Goal: Transaction & Acquisition: Purchase product/service

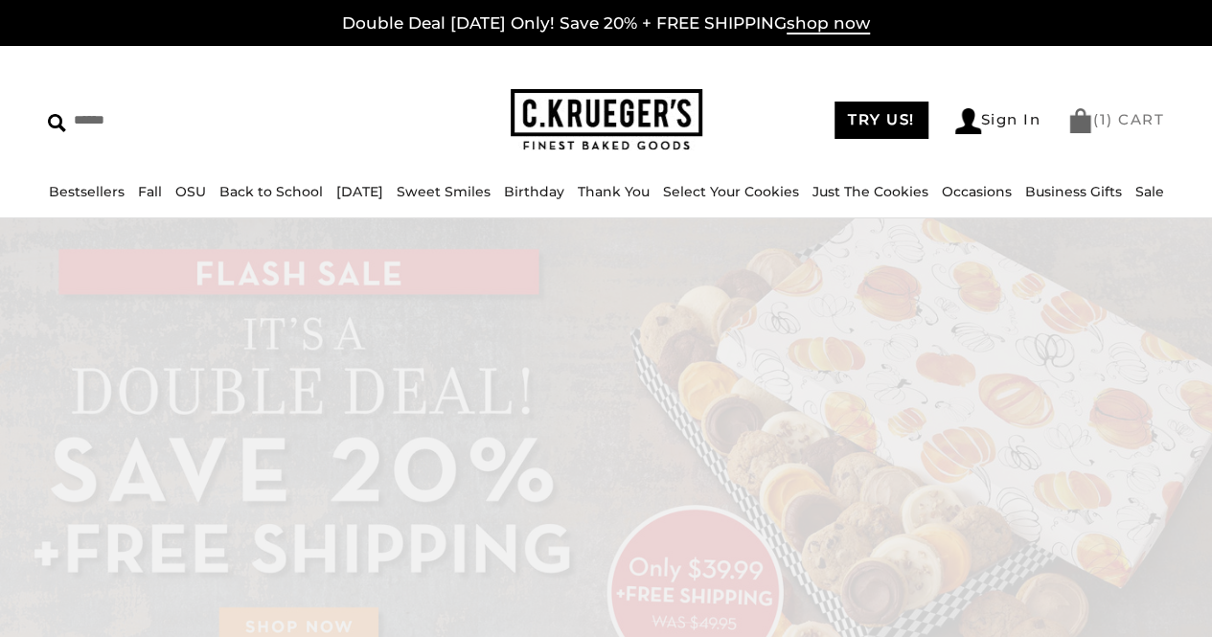
click at [1135, 117] on link "( 1 ) CART" at bounding box center [1116, 119] width 97 height 18
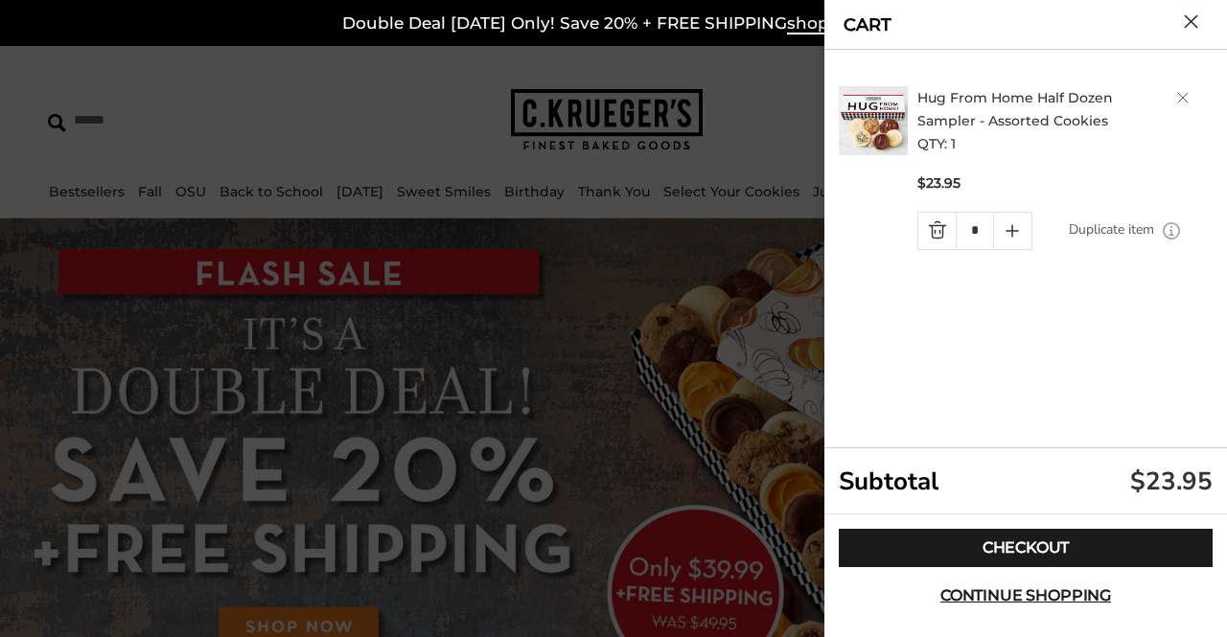
click at [932, 235] on link "Quantity minus button" at bounding box center [936, 231] width 37 height 36
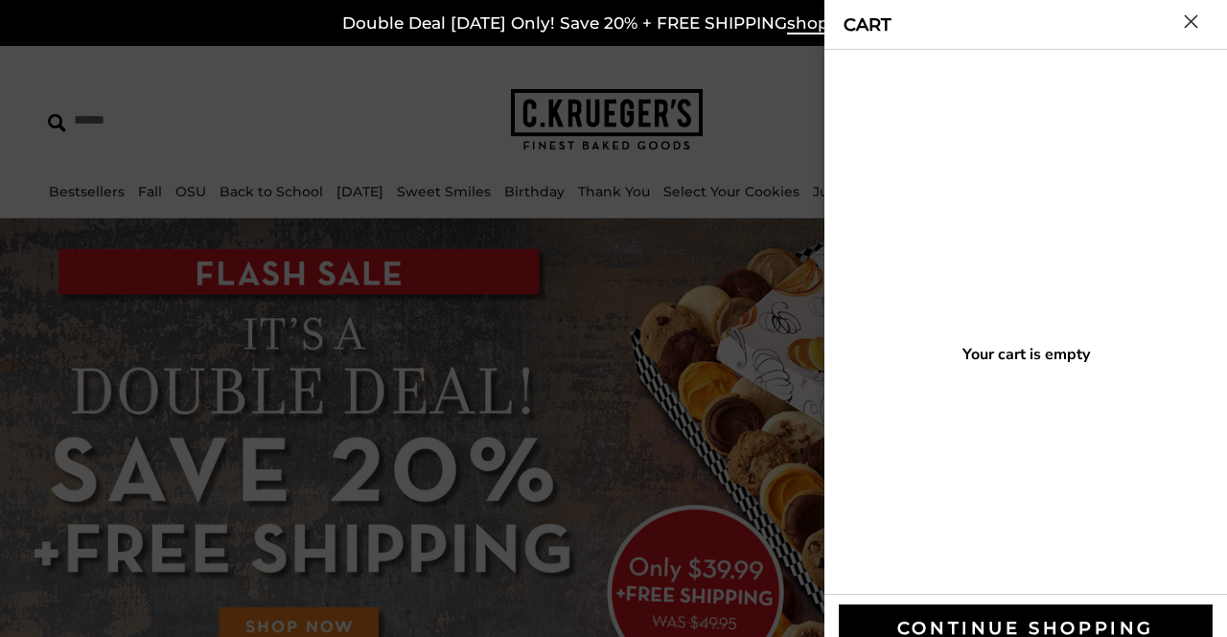
click at [1190, 20] on button "Close cart" at bounding box center [1191, 21] width 14 height 14
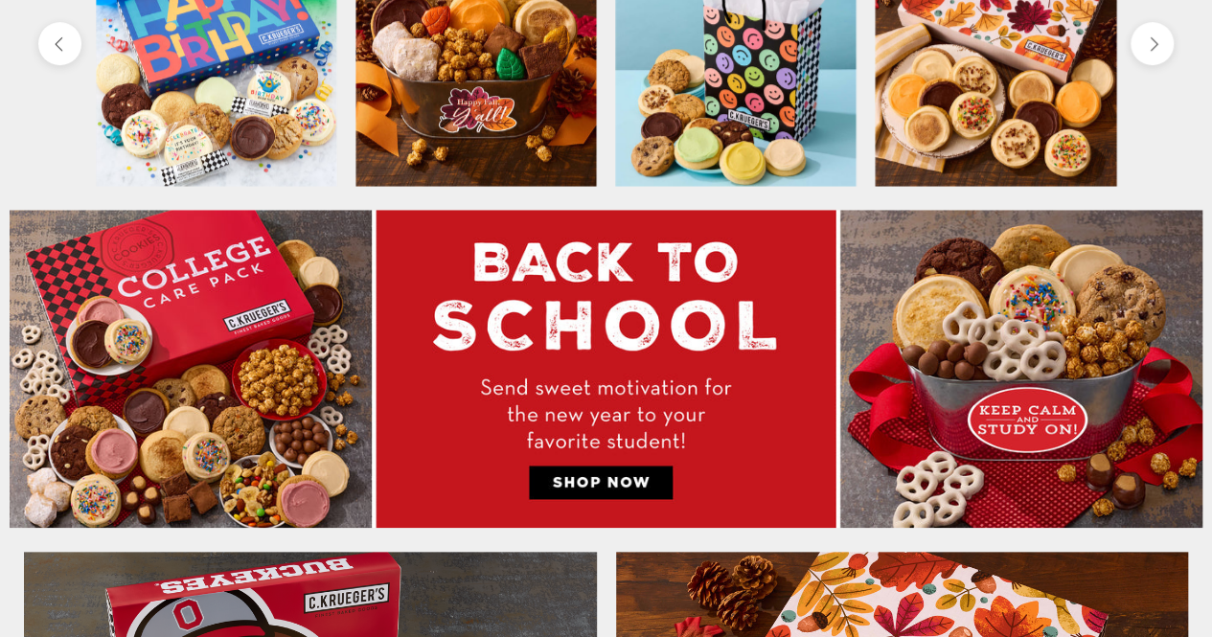
scroll to position [767, 0]
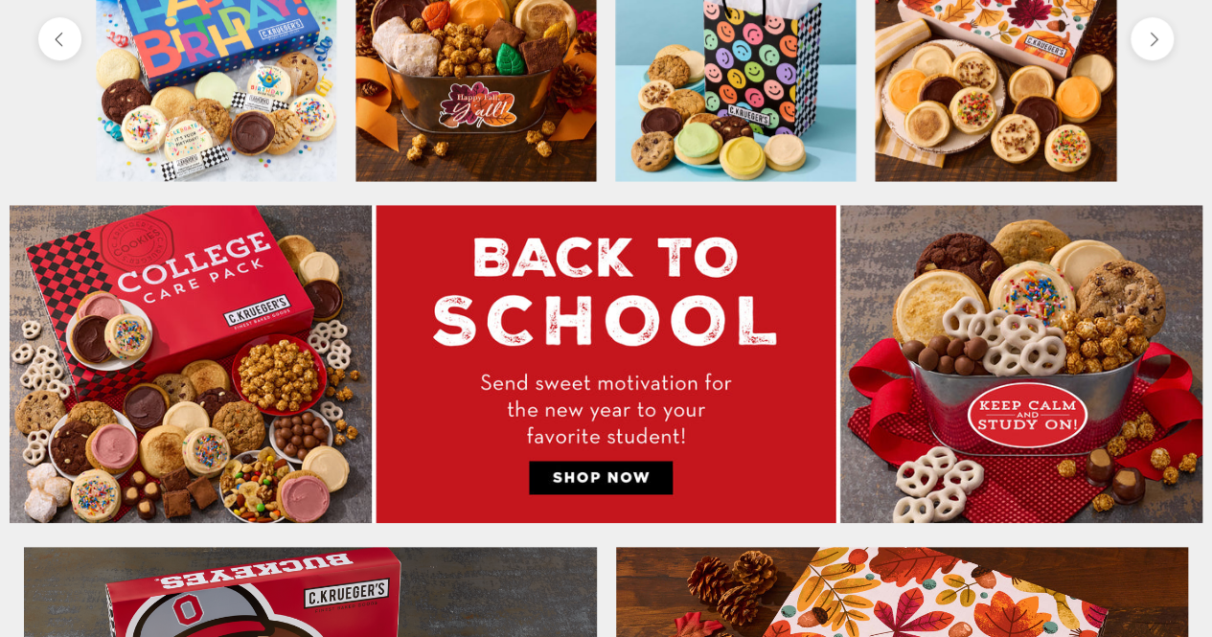
click at [635, 487] on img at bounding box center [606, 364] width 1193 height 318
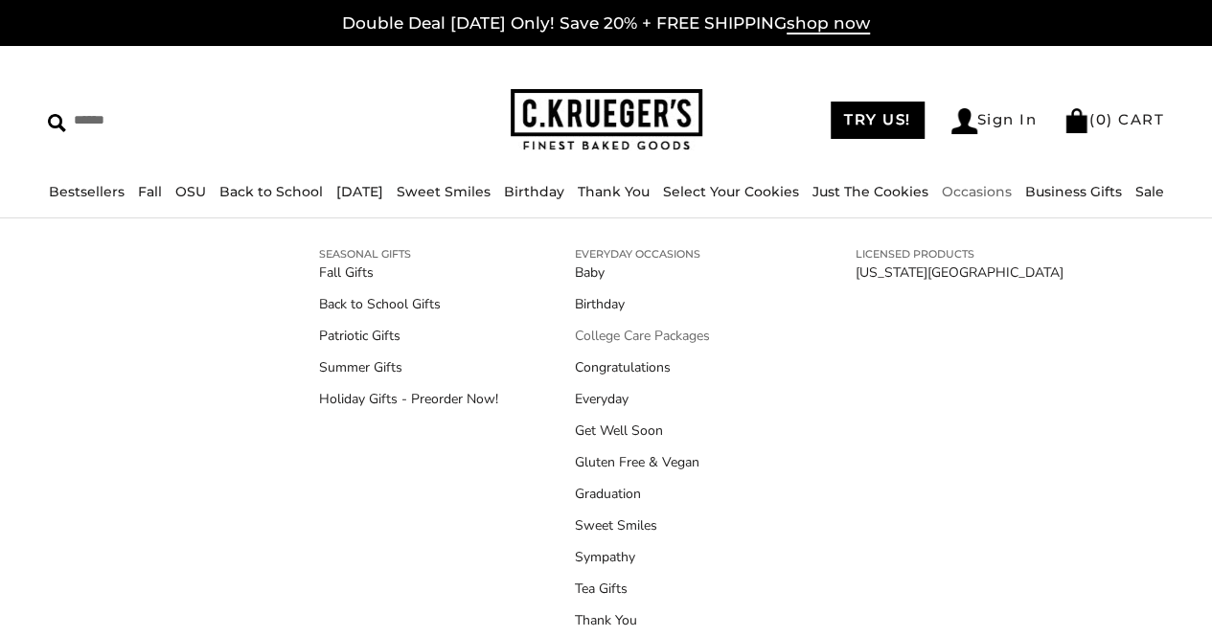
click at [624, 331] on link "College Care Packages" at bounding box center [677, 336] width 204 height 20
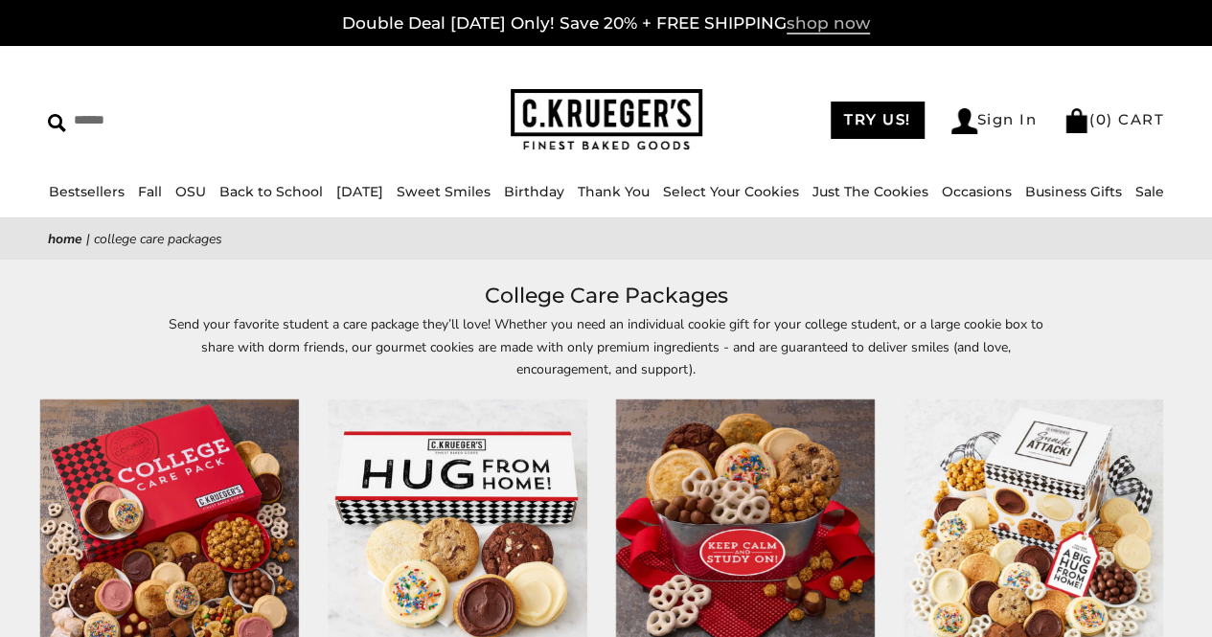
click at [797, 17] on span "shop now" at bounding box center [828, 23] width 83 height 21
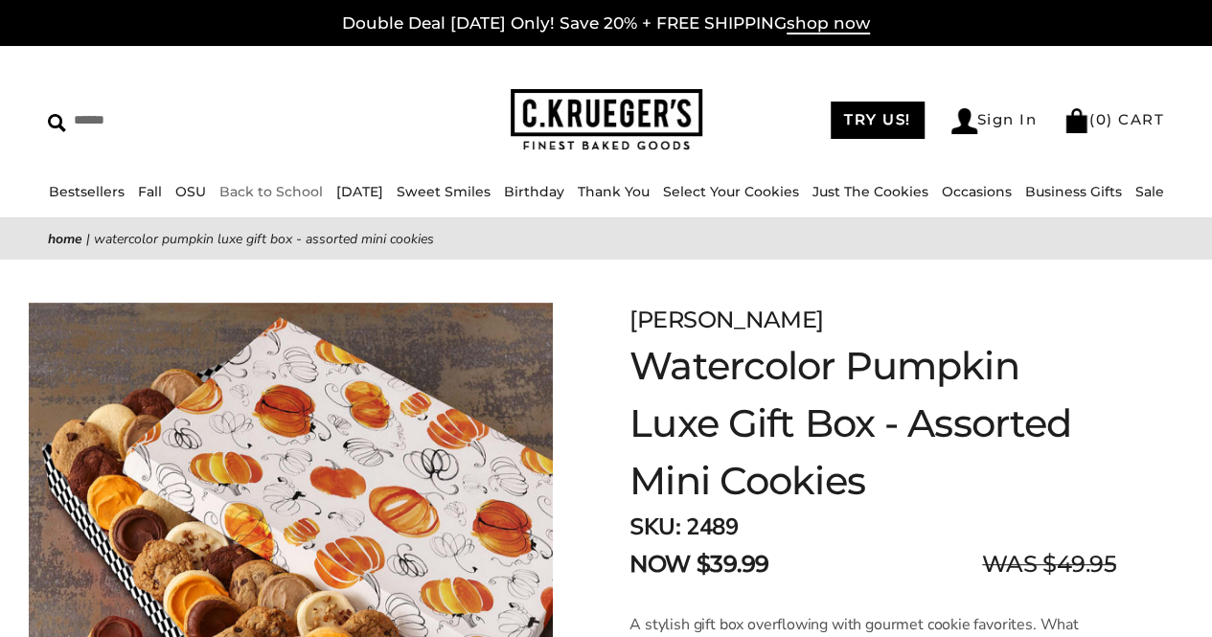
click at [257, 189] on link "Back to School" at bounding box center [270, 191] width 103 height 17
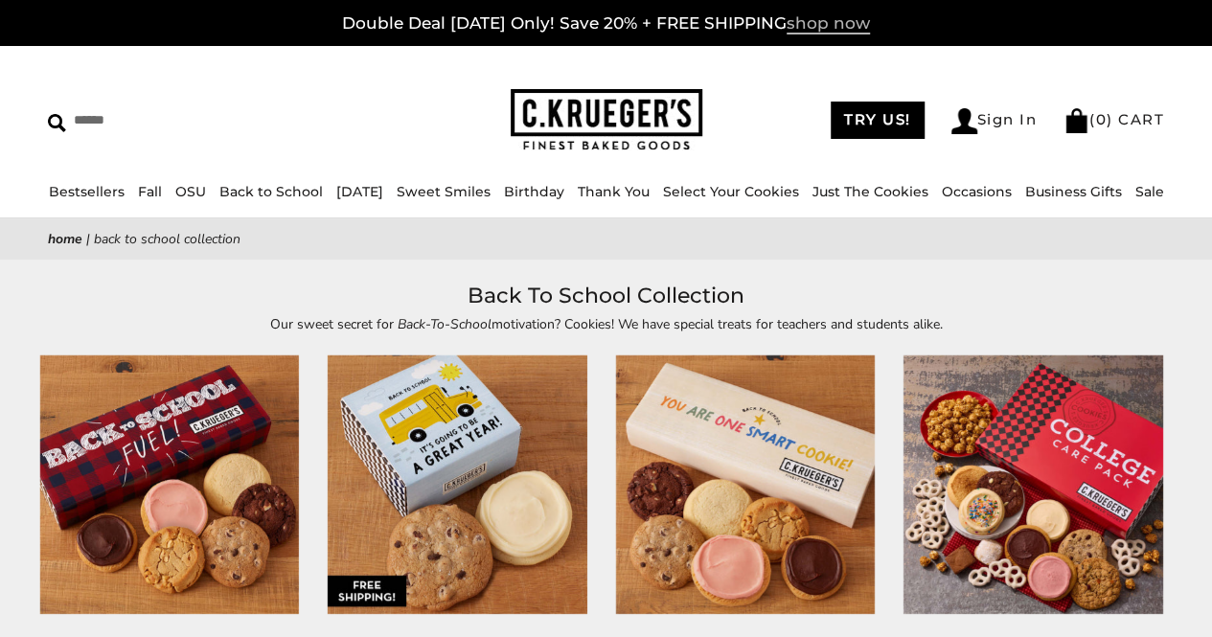
click at [839, 18] on span "shop now" at bounding box center [828, 23] width 83 height 21
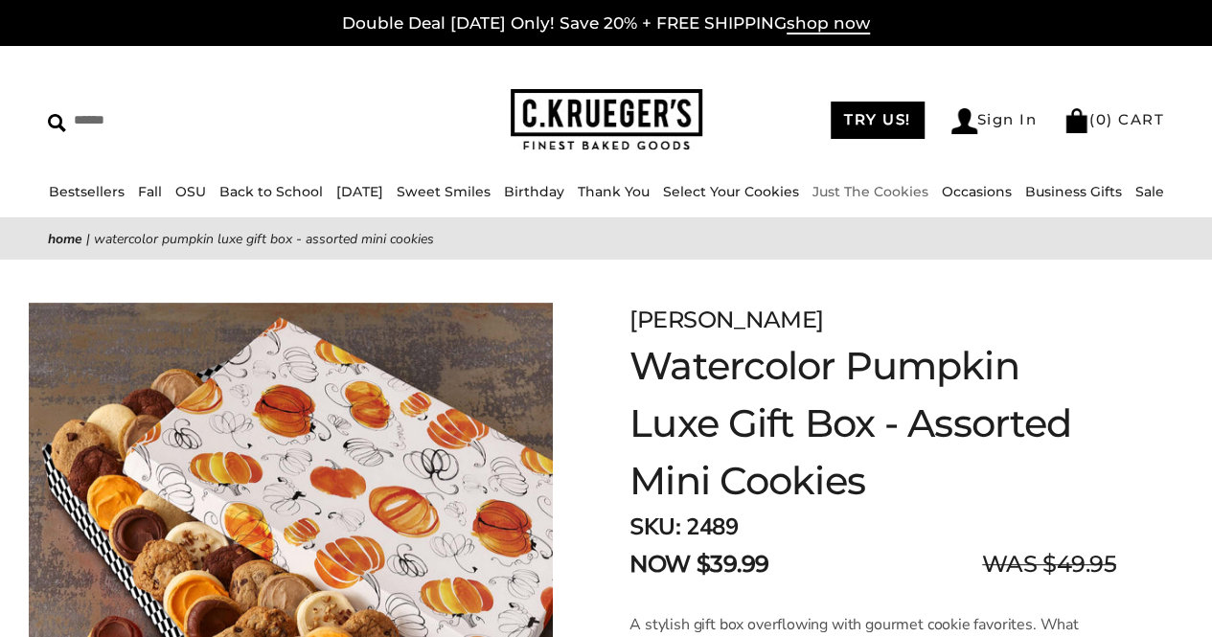
click at [901, 186] on link "Just The Cookies" at bounding box center [871, 191] width 116 height 17
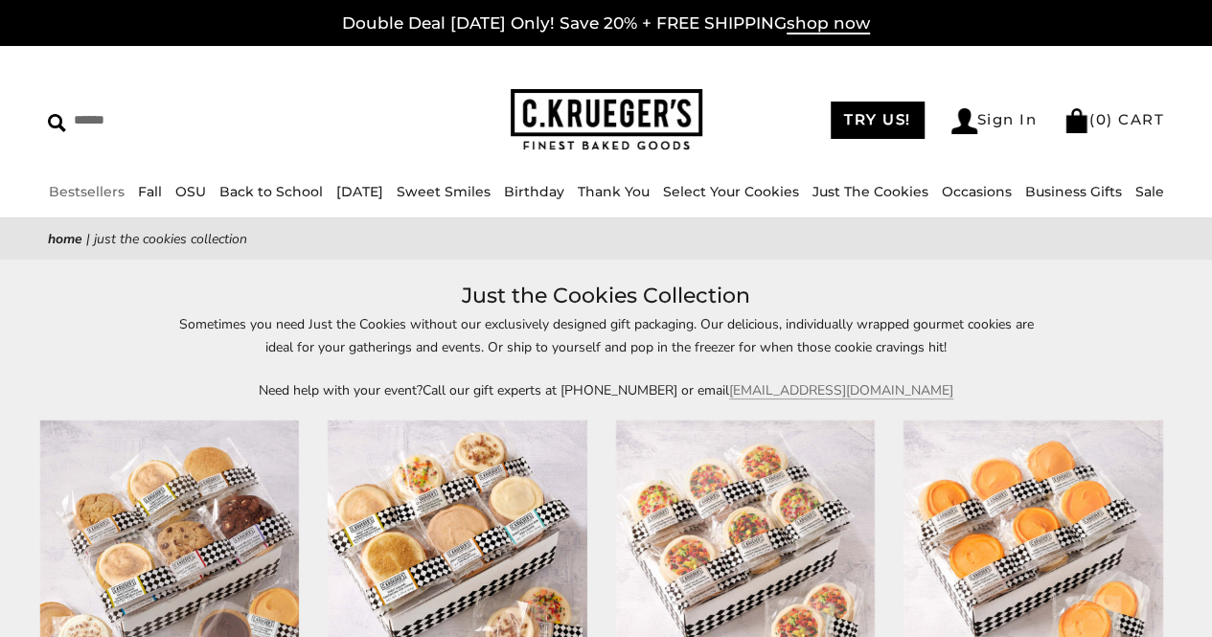
click at [65, 178] on div "****** TRY US! Sign In ( 0 ) CART ( 0 ) CART Bestsellers Fall NEW! Cozy Autumn …" at bounding box center [606, 132] width 1212 height 172
click at [68, 190] on link "Bestsellers" at bounding box center [87, 191] width 76 height 17
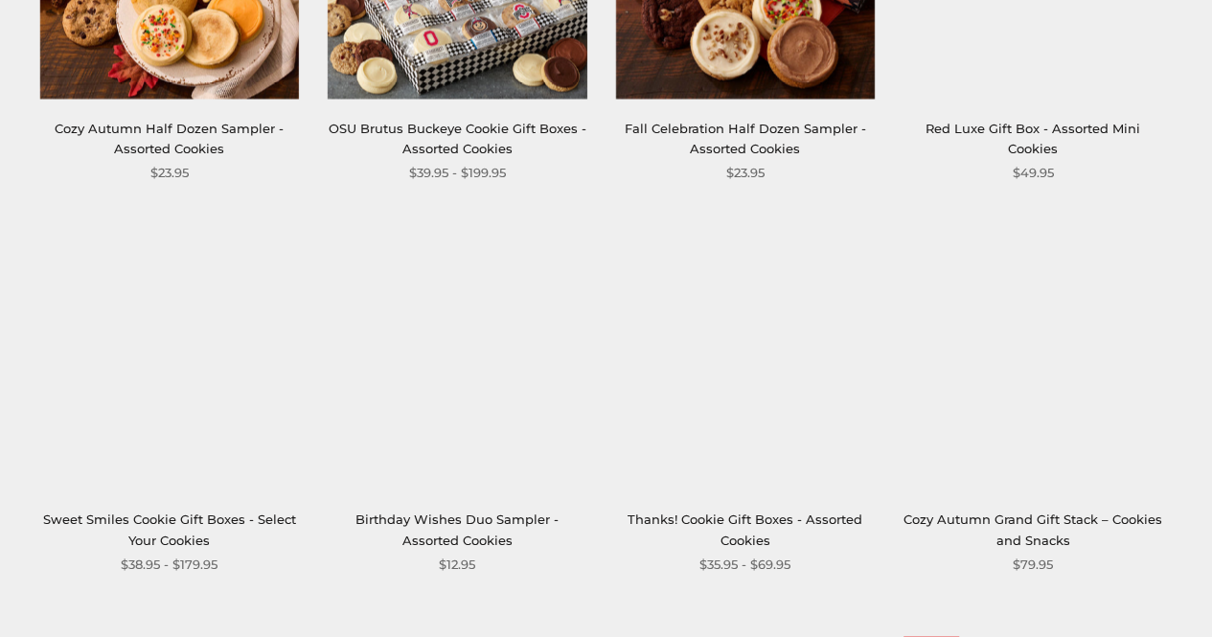
scroll to position [2370, 0]
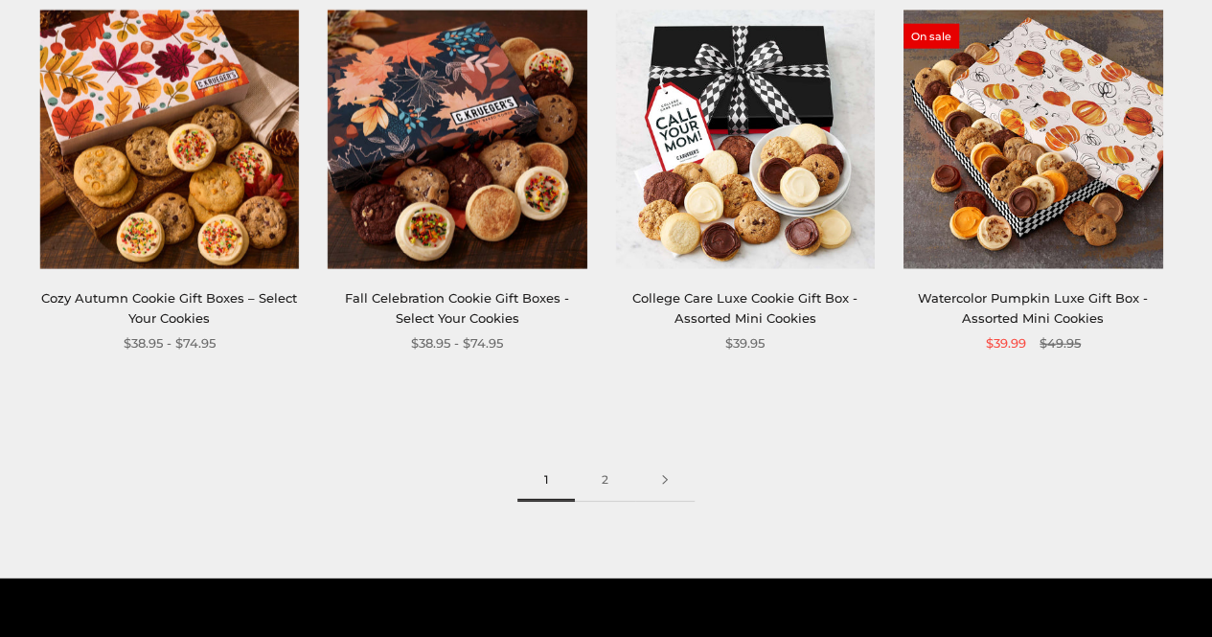
click at [799, 315] on link "College Care Luxe Cookie Gift Box - Assorted Mini Cookies" at bounding box center [744, 307] width 225 height 35
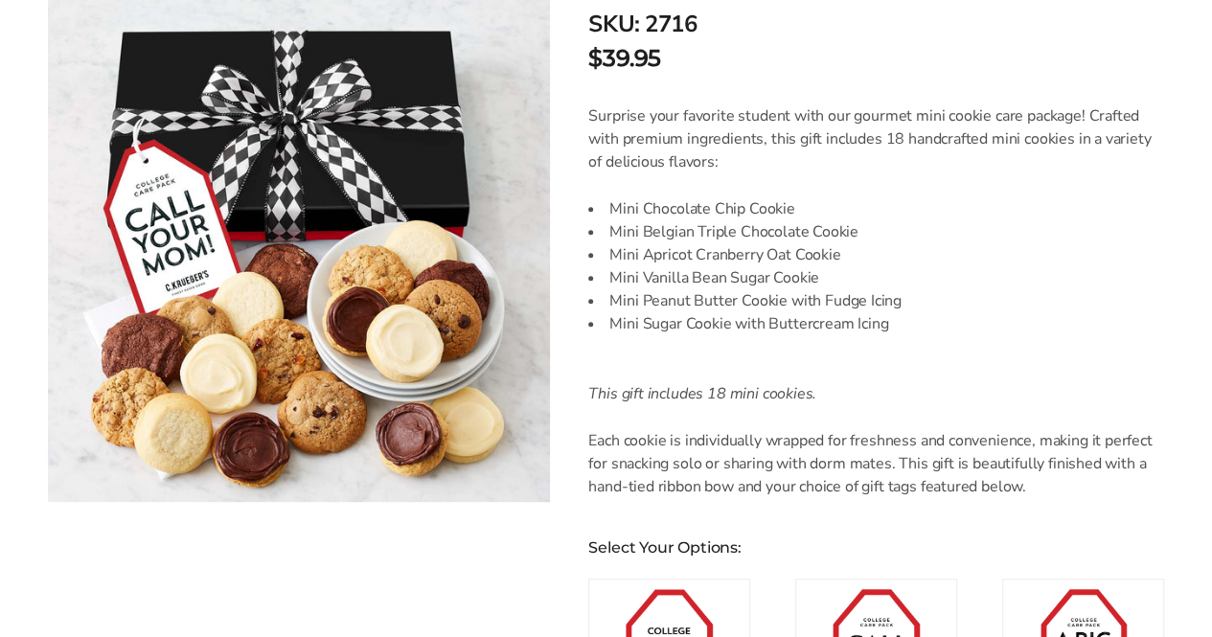
scroll to position [383, 0]
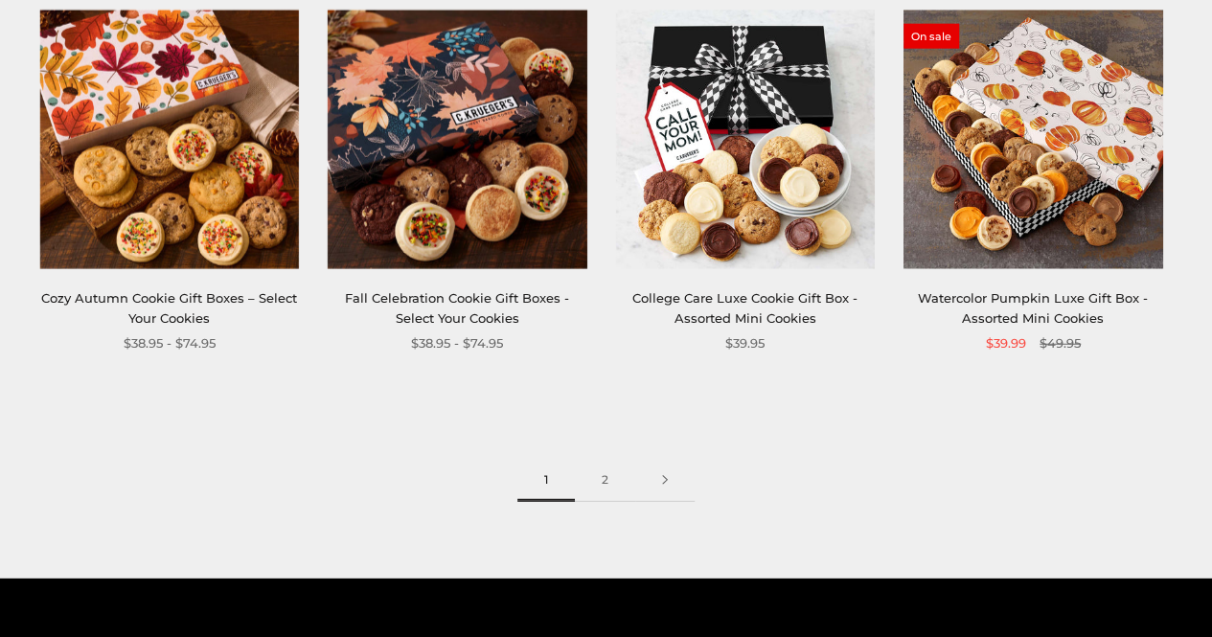
click at [1056, 288] on div "Watercolor Pumpkin Luxe Gift Box - Assorted Mini Cookies" at bounding box center [1033, 308] width 259 height 41
click at [1048, 298] on link "Watercolor Pumpkin Luxe Gift Box - Assorted Mini Cookies" at bounding box center [1033, 307] width 230 height 35
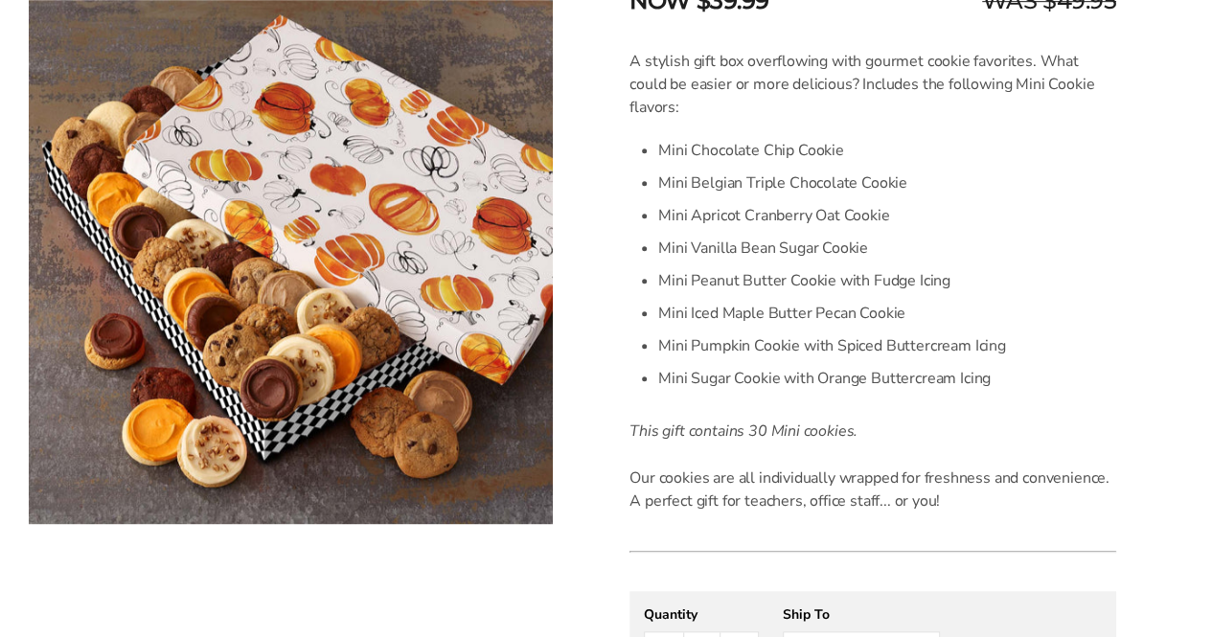
scroll to position [575, 0]
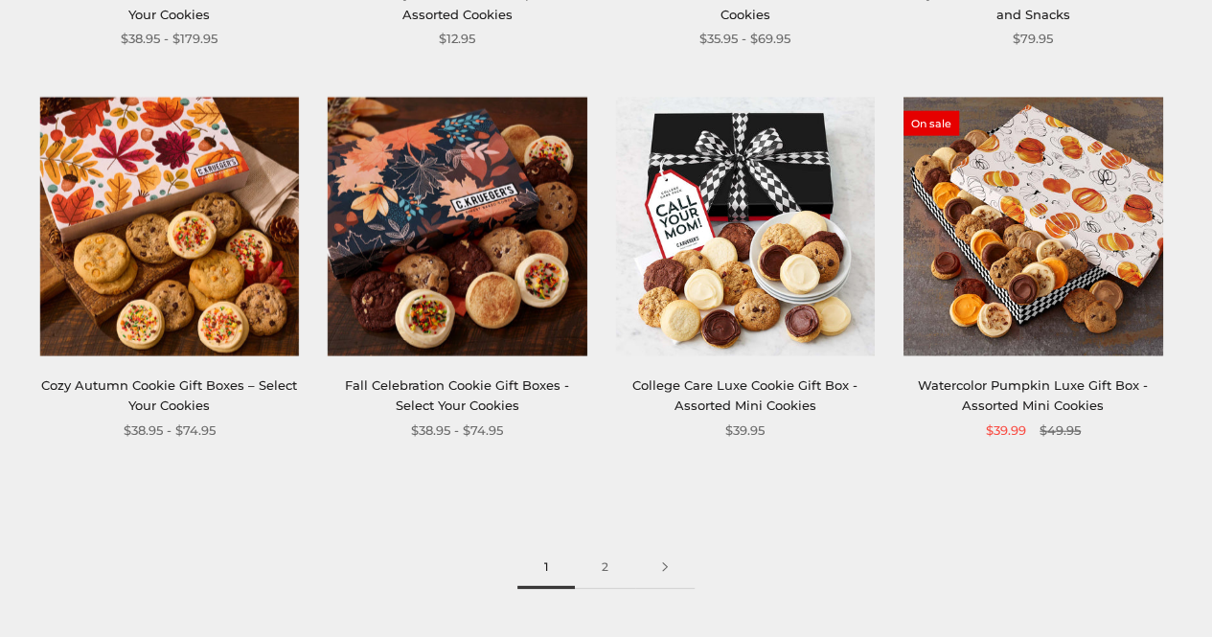
scroll to position [2178, 0]
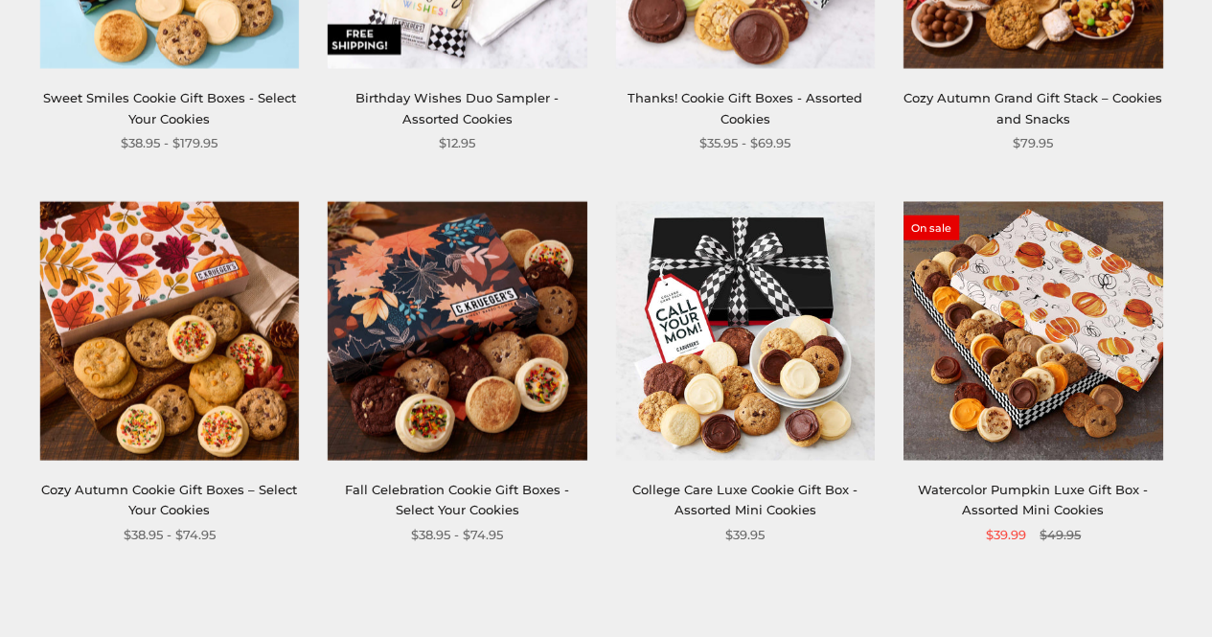
click at [773, 402] on img at bounding box center [745, 331] width 259 height 259
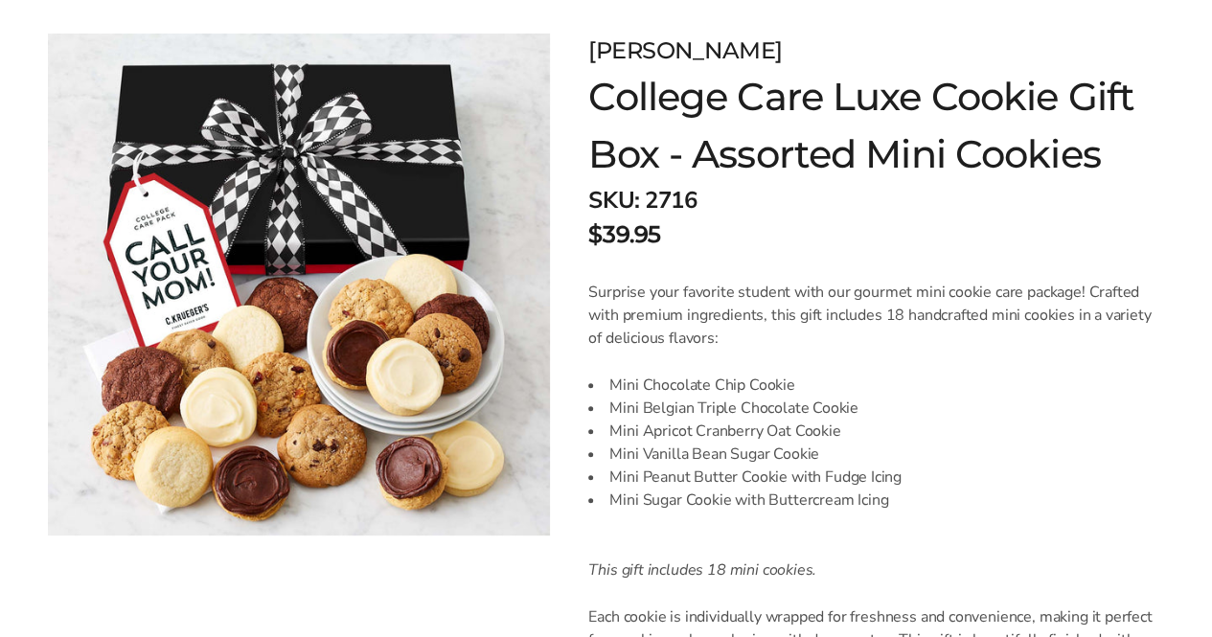
scroll to position [287, 0]
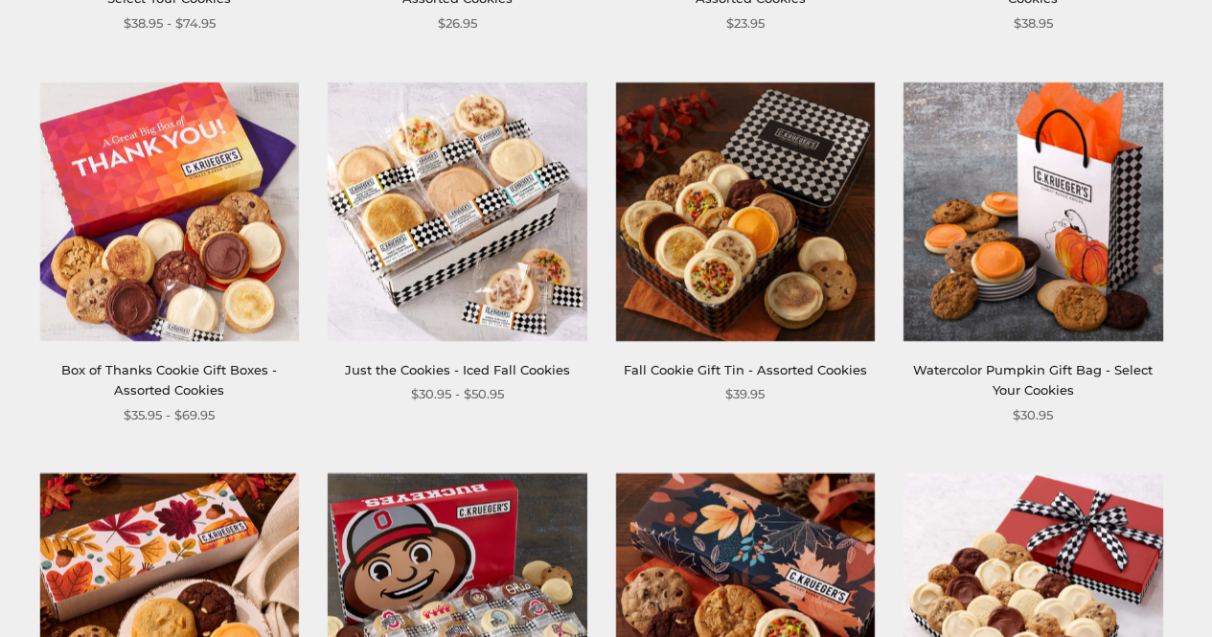
scroll to position [1124, 0]
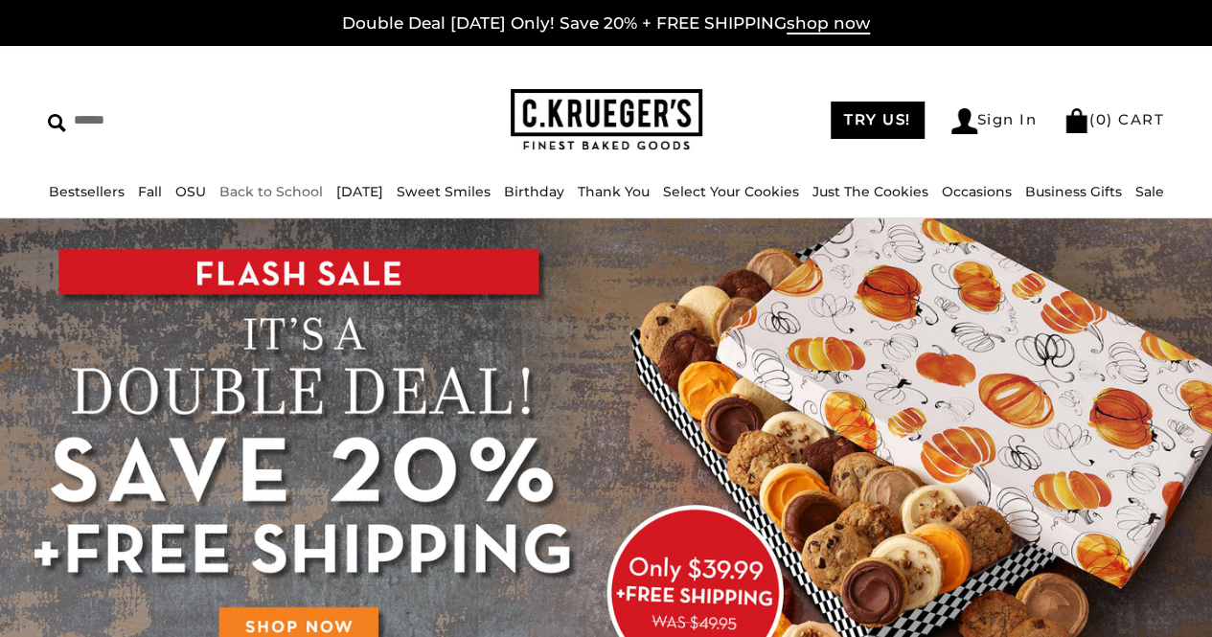
click at [286, 199] on li "Back to School" at bounding box center [270, 192] width 103 height 22
click at [282, 192] on link "Back to School" at bounding box center [270, 191] width 103 height 17
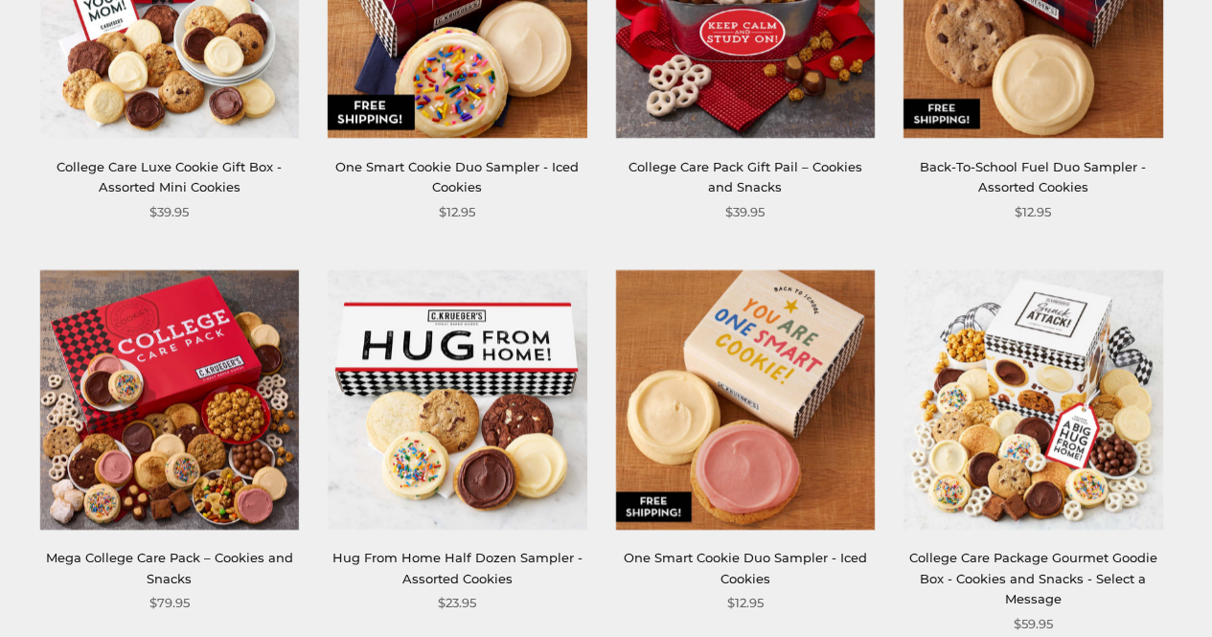
scroll to position [958, 0]
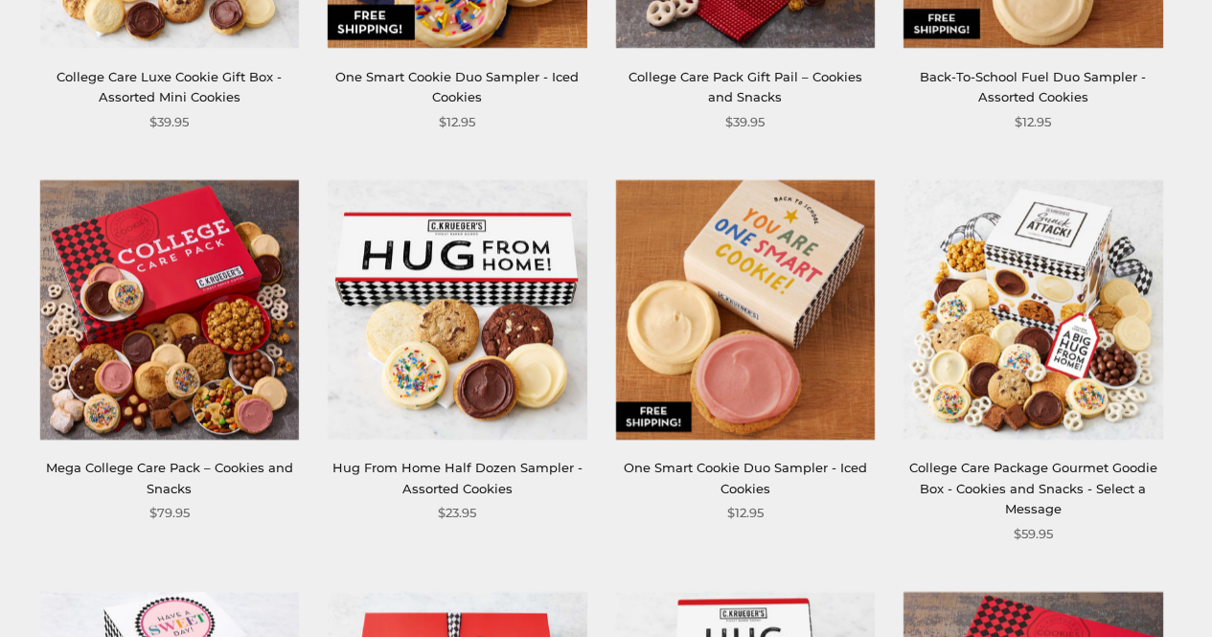
click at [494, 485] on link "Hug From Home Half Dozen Sampler - Assorted Cookies" at bounding box center [458, 477] width 250 height 35
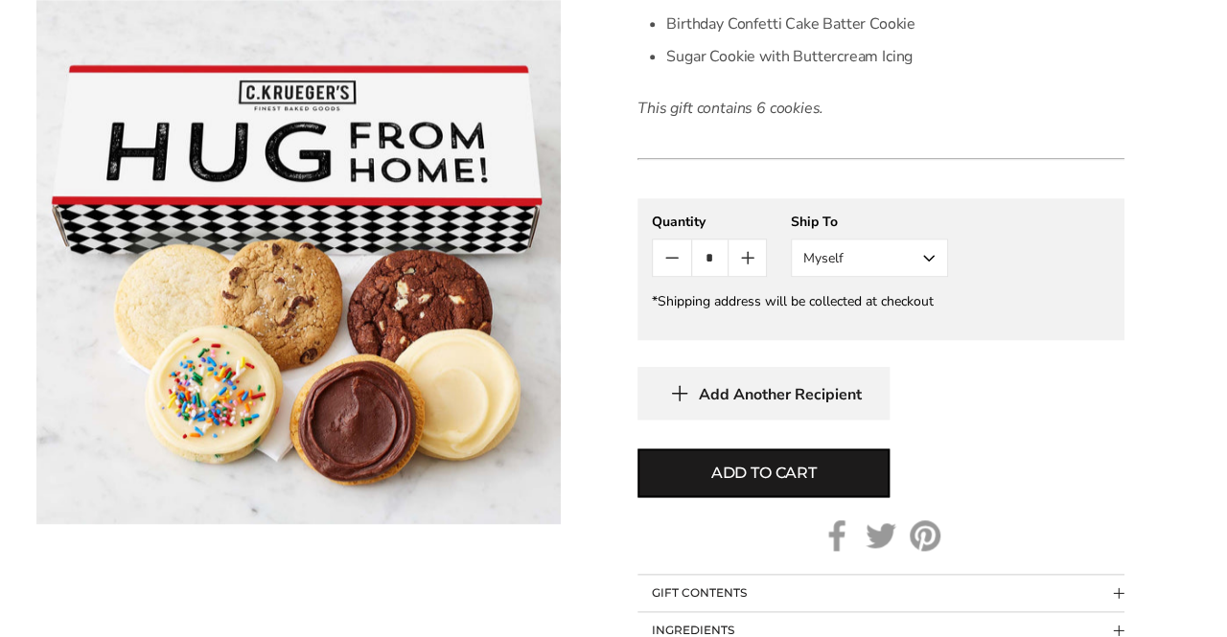
scroll to position [862, 0]
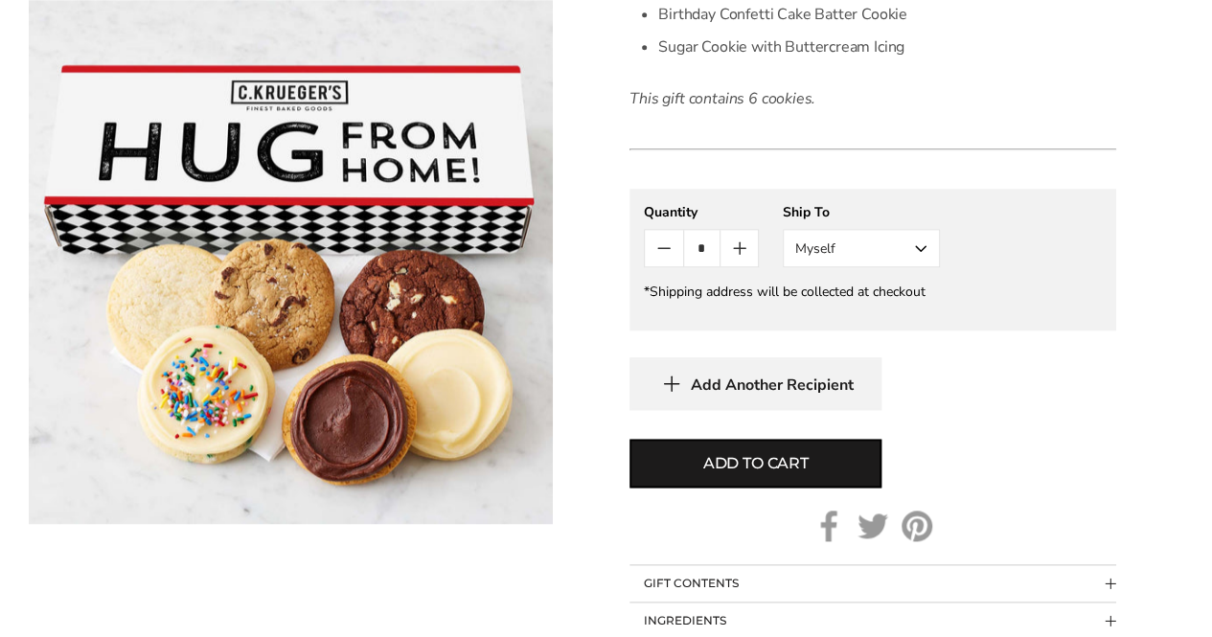
click at [929, 252] on button "Myself" at bounding box center [861, 248] width 157 height 38
click at [866, 317] on button "Other Recipient" at bounding box center [861, 319] width 155 height 34
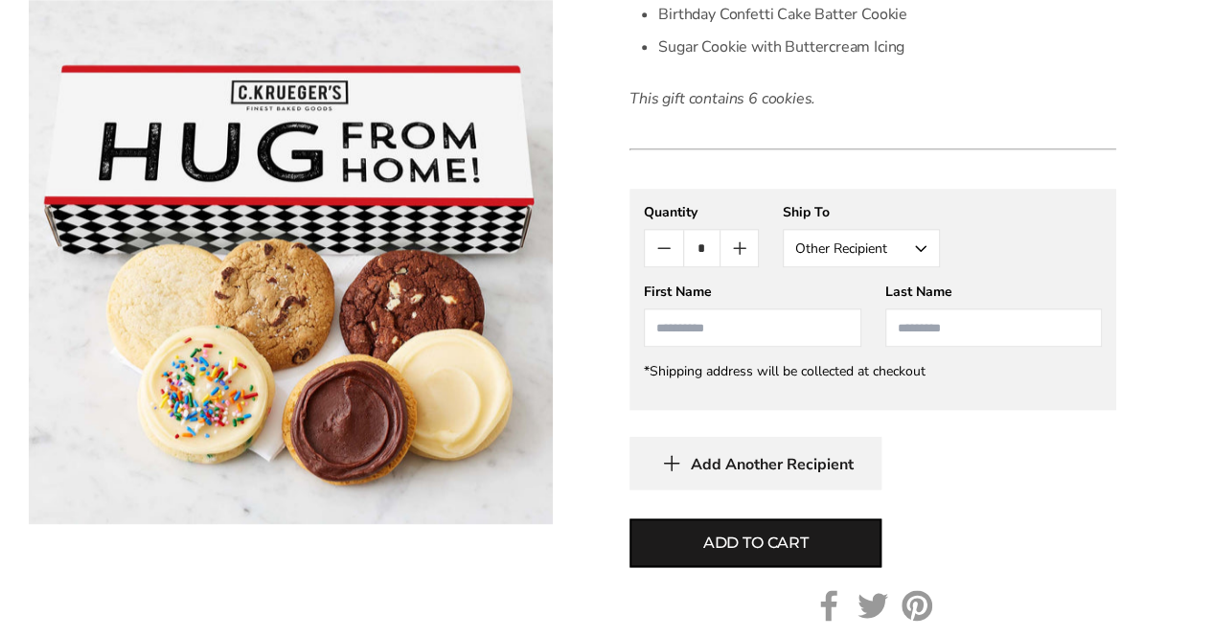
click at [710, 325] on input "First Name" at bounding box center [752, 328] width 217 height 38
click at [715, 357] on li "[PERSON_NAME]" at bounding box center [752, 363] width 215 height 34
type input "*****"
type input "*******"
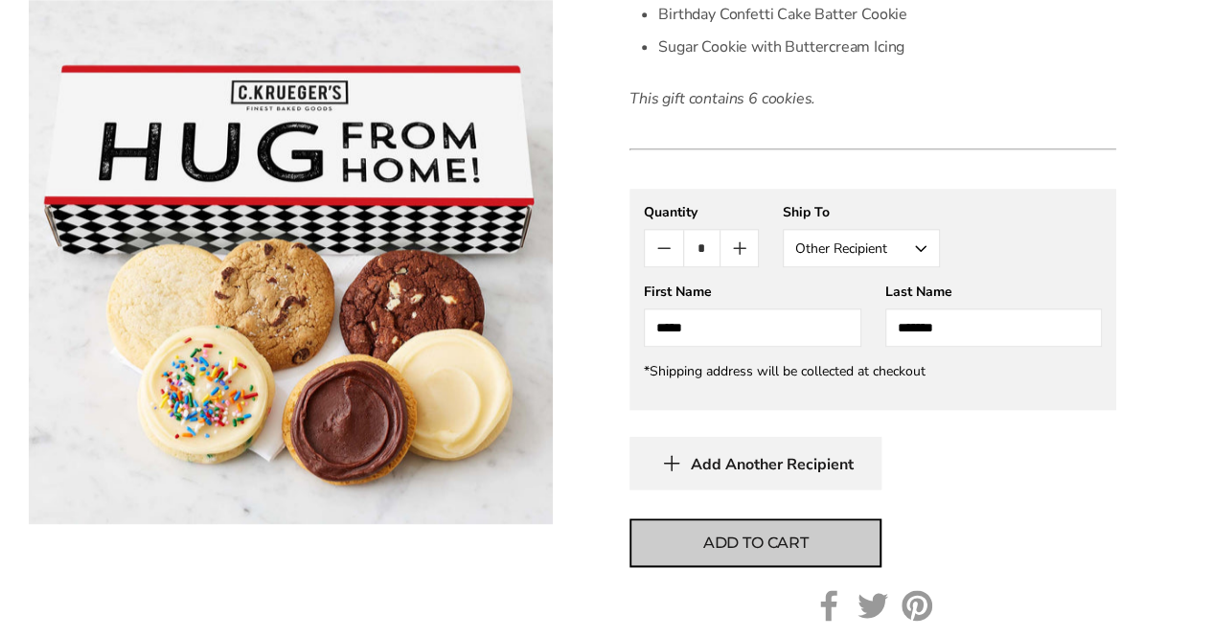
click at [745, 555] on button "Add to cart" at bounding box center [756, 542] width 252 height 49
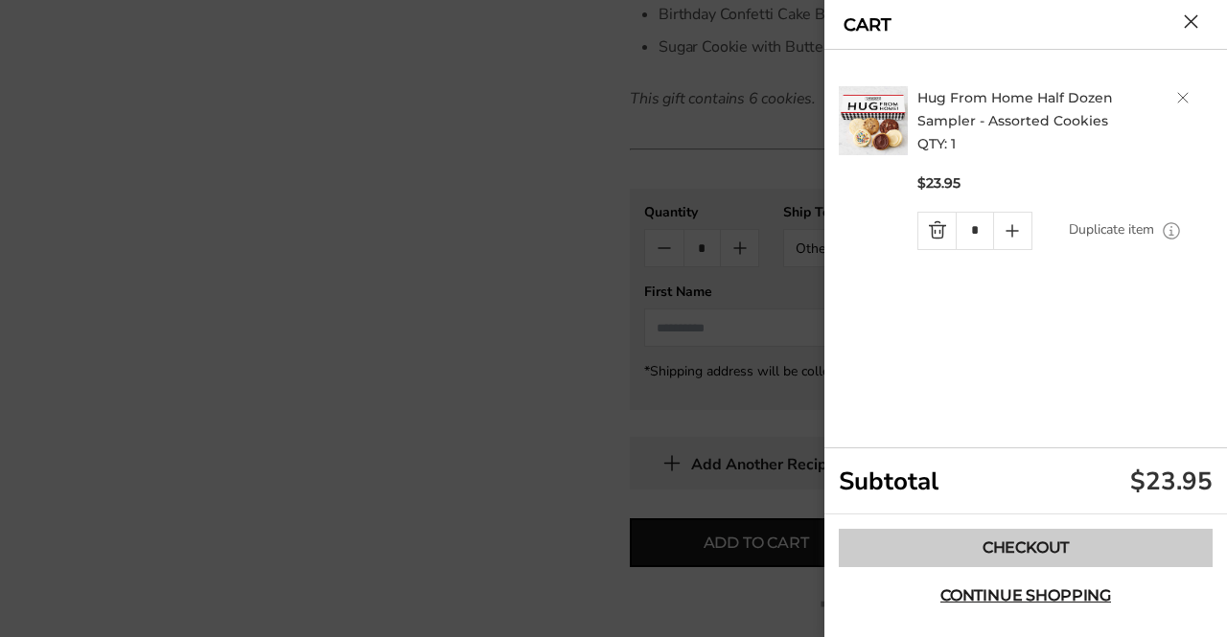
click at [1045, 553] on link "Checkout" at bounding box center [1026, 548] width 374 height 38
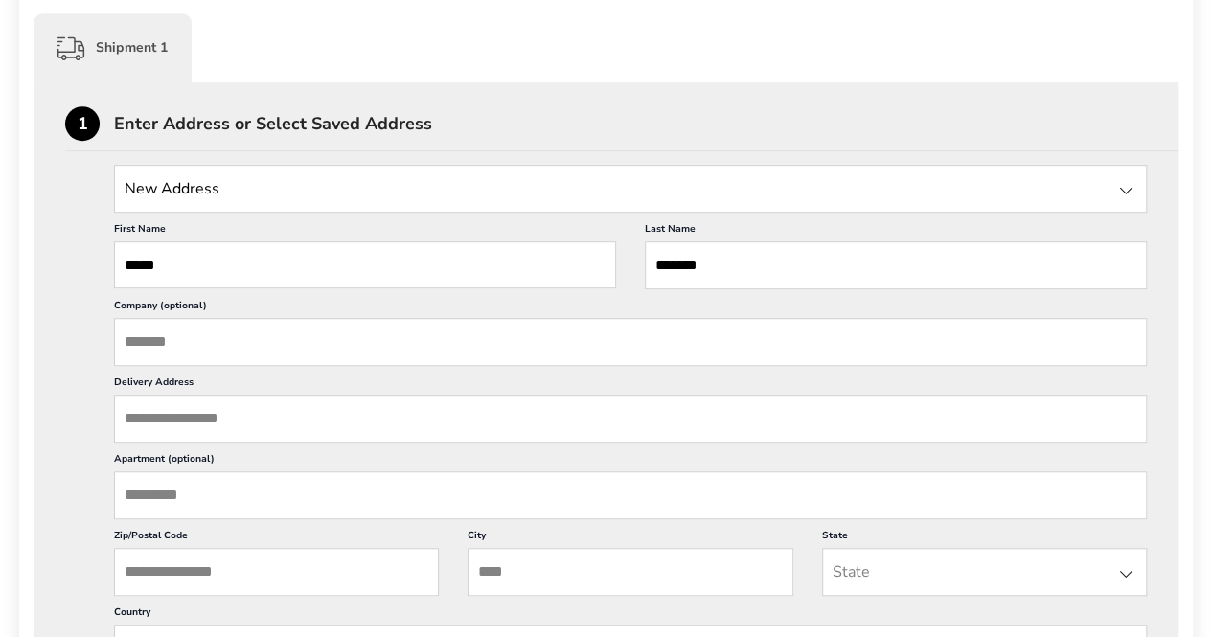
scroll to position [479, 0]
click at [266, 334] on input "Company (optional)" at bounding box center [630, 340] width 1033 height 48
click at [237, 416] on input "Delivery Address" at bounding box center [630, 417] width 1033 height 48
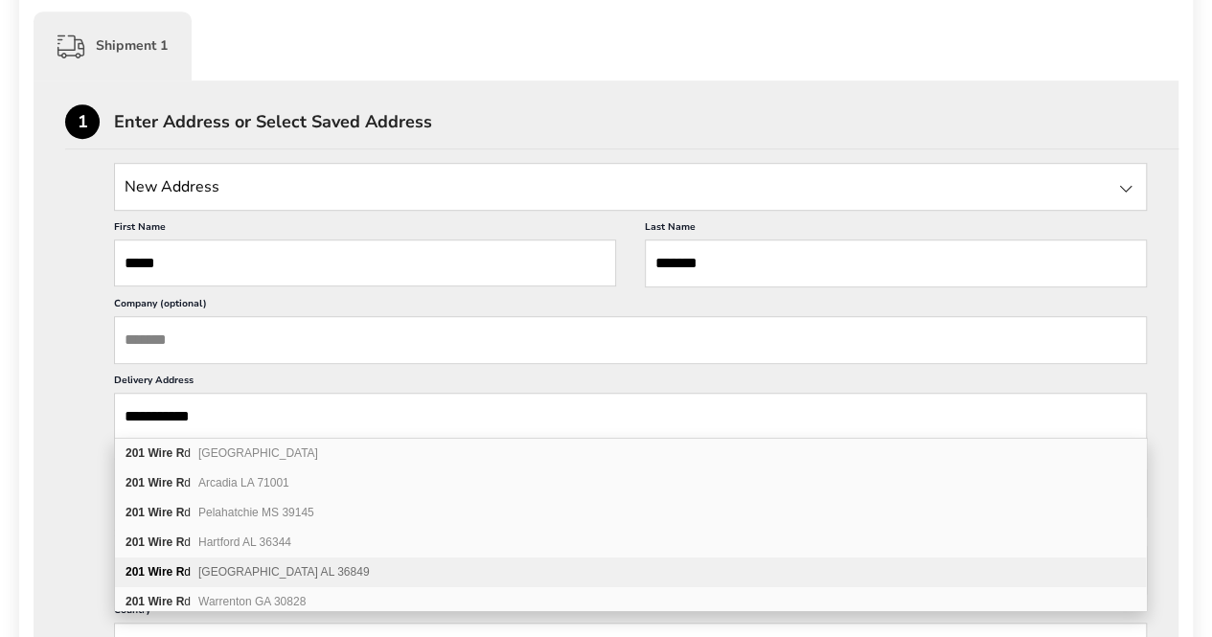
click at [226, 561] on div "[GEOGRAPHIC_DATA]" at bounding box center [630, 573] width 1031 height 30
type input "**********"
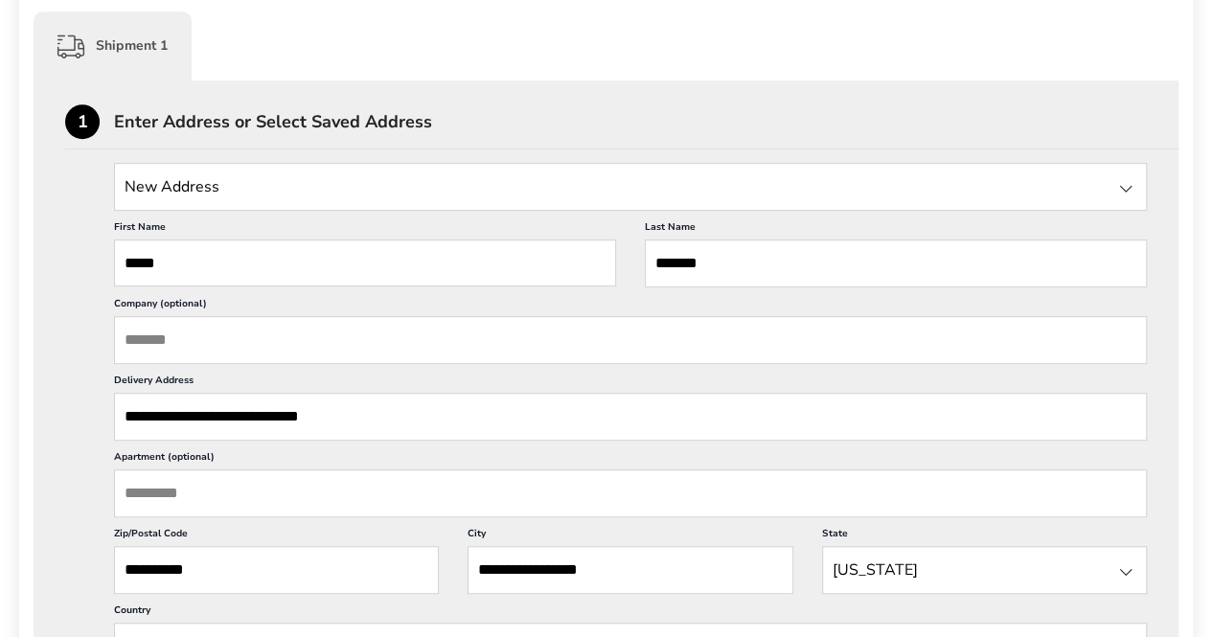
click at [194, 478] on input "Apartment (optional)" at bounding box center [630, 494] width 1033 height 48
type input "**********"
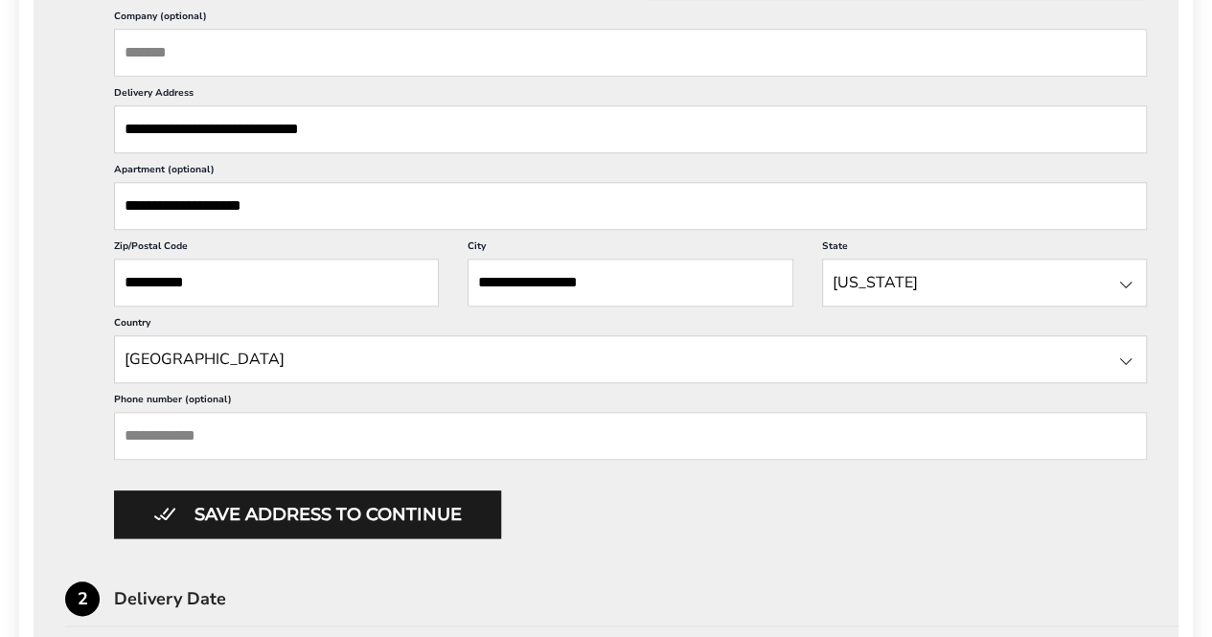
scroll to position [1054, 0]
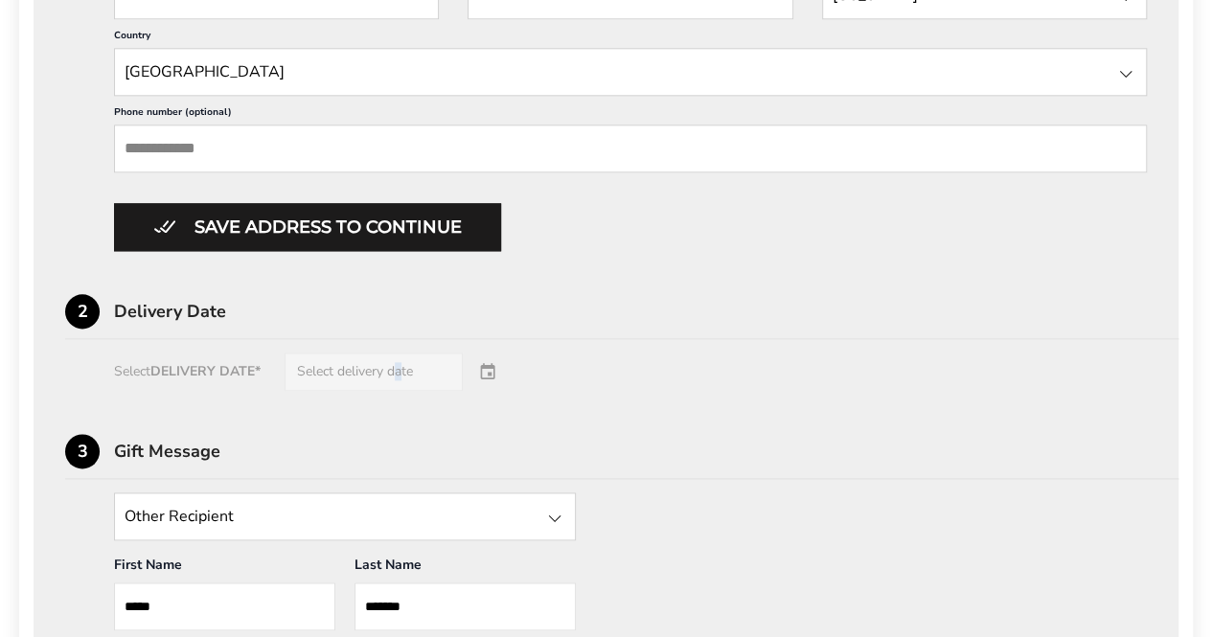
click at [397, 356] on div "Select DELIVERY DATE* Select delivery date" at bounding box center [606, 372] width 1082 height 38
click at [489, 361] on div "Select DELIVERY DATE* Select delivery date" at bounding box center [606, 372] width 1082 height 38
click at [416, 356] on div "Select DELIVERY DATE* Select delivery date" at bounding box center [606, 372] width 1082 height 38
click at [401, 366] on div "Select DELIVERY DATE* Select delivery date" at bounding box center [606, 372] width 1082 height 38
click at [485, 365] on div "Select DELIVERY DATE* Select delivery date" at bounding box center [606, 372] width 1082 height 38
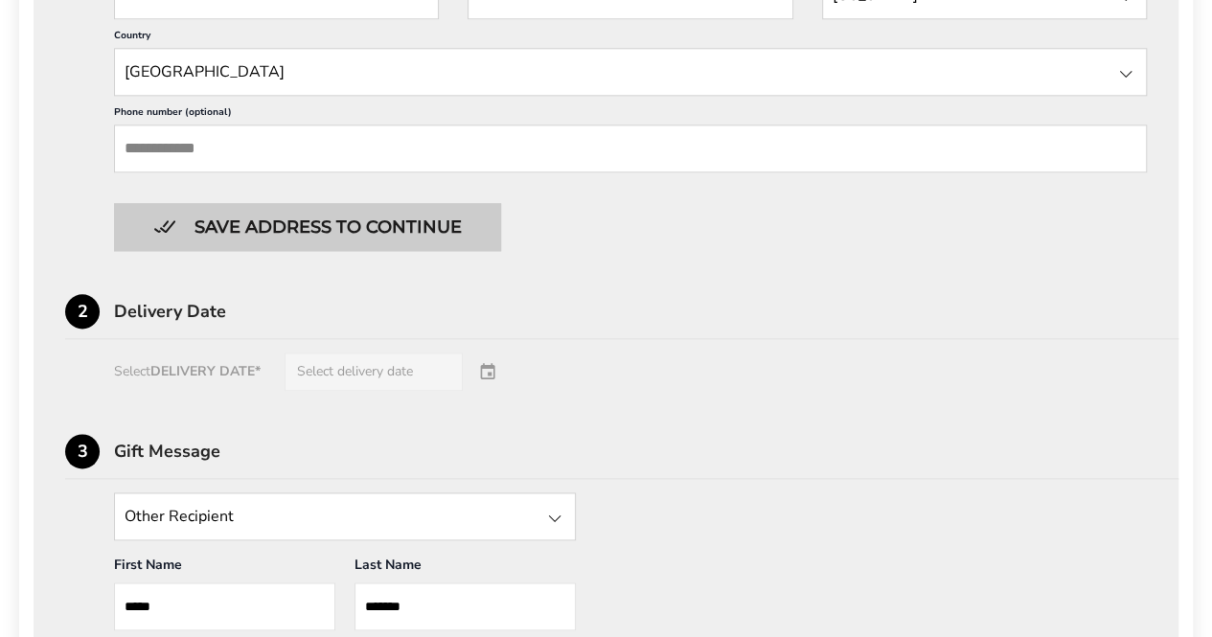
click at [293, 229] on button "Save address to continue" at bounding box center [307, 227] width 387 height 48
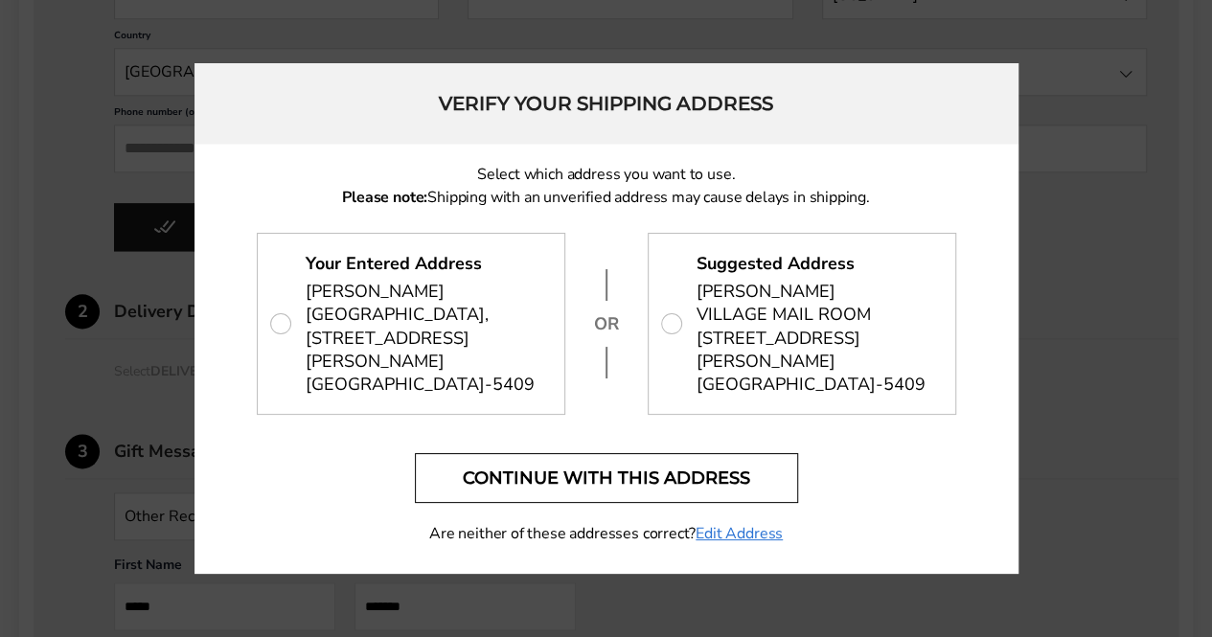
click at [590, 486] on button "Continue with this address" at bounding box center [606, 478] width 383 height 50
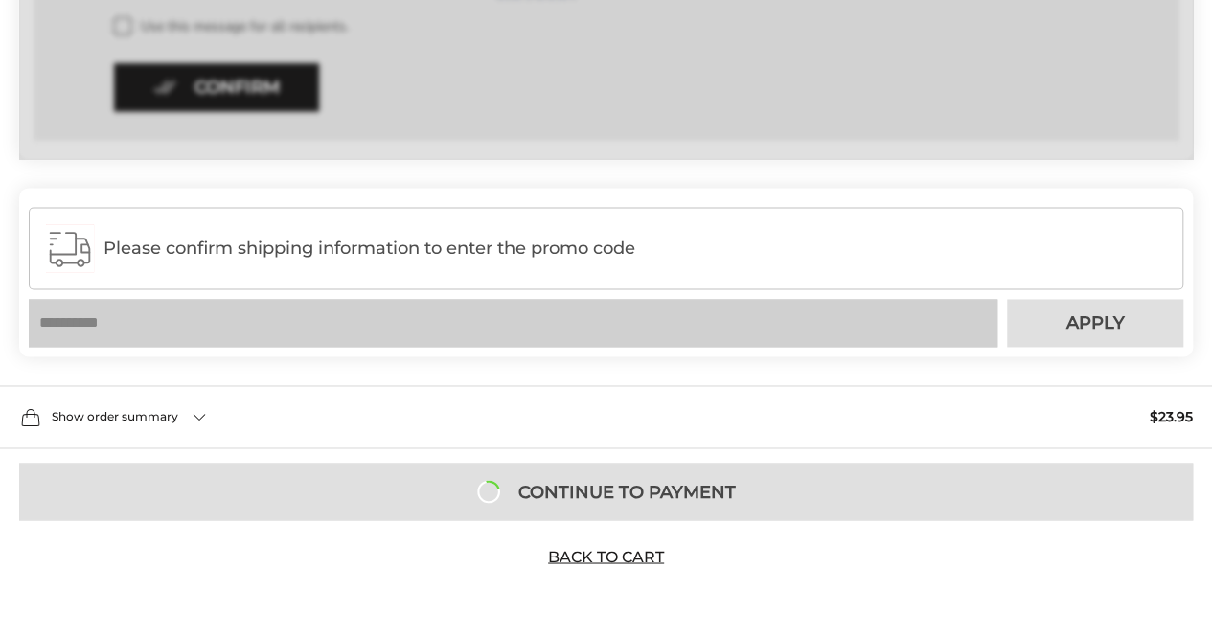
scroll to position [1340, 0]
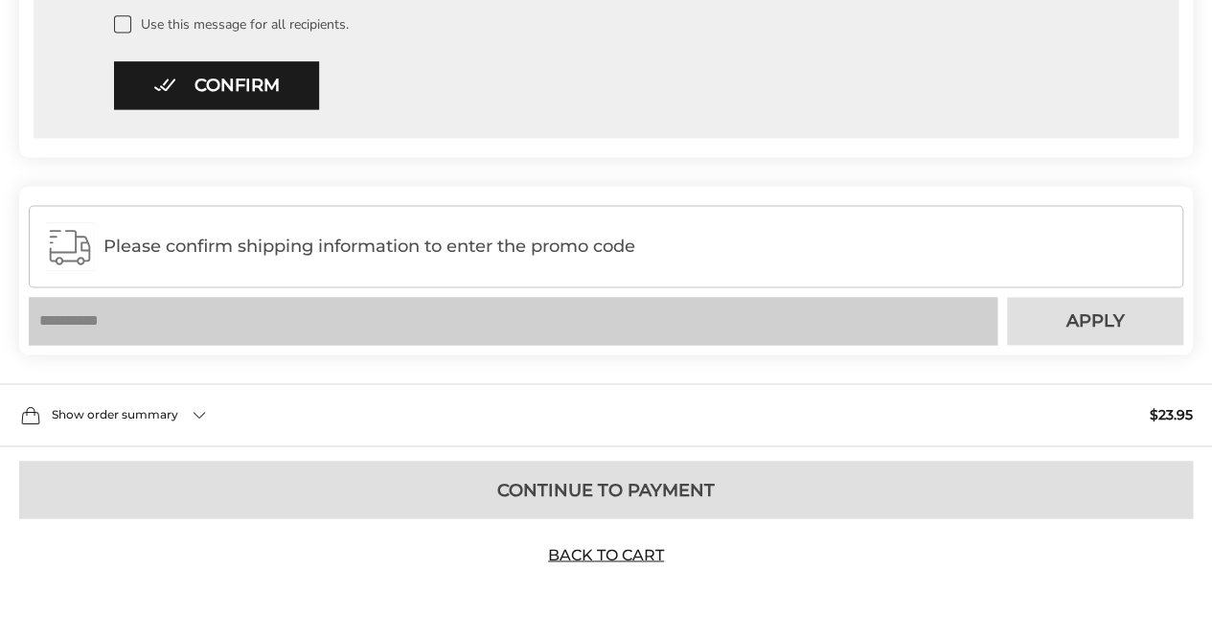
click at [293, 231] on div "Please confirm shipping information to enter the promo code" at bounding box center [606, 246] width 1155 height 82
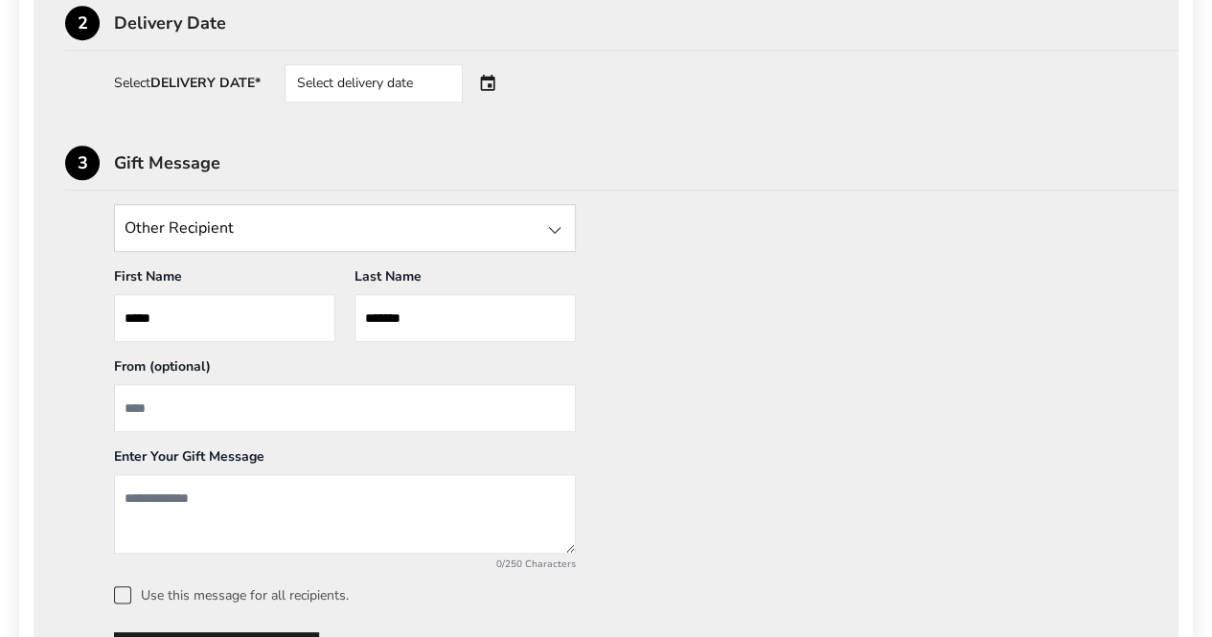
scroll to position [765, 0]
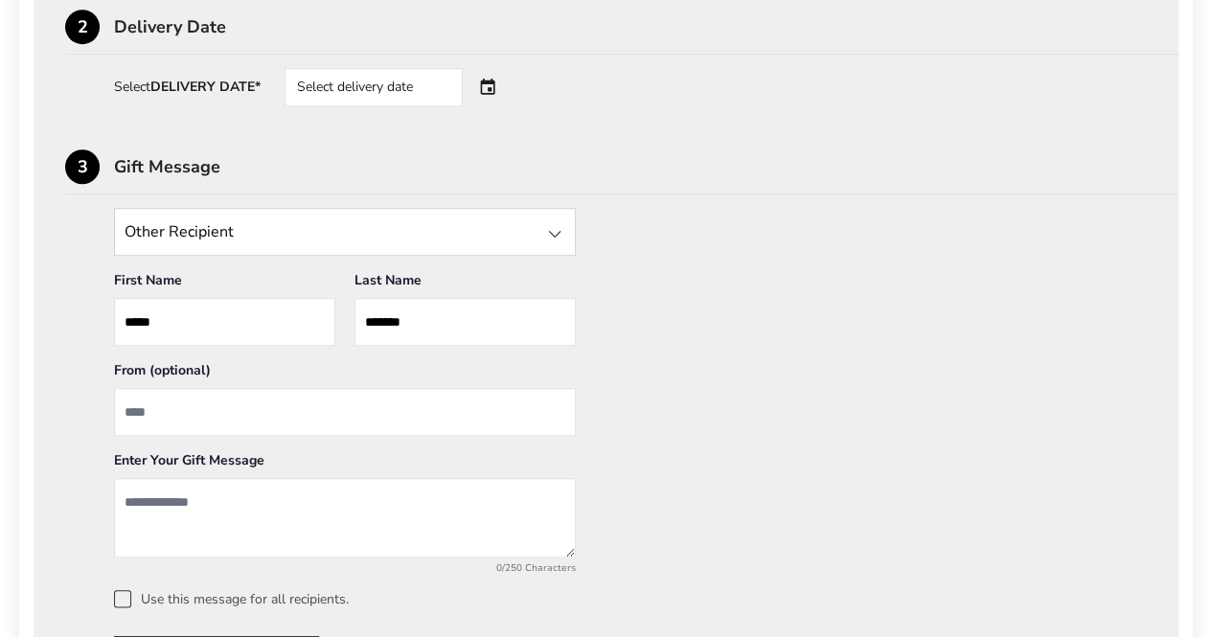
click at [203, 397] on input "From" at bounding box center [345, 412] width 462 height 48
type input "**********"
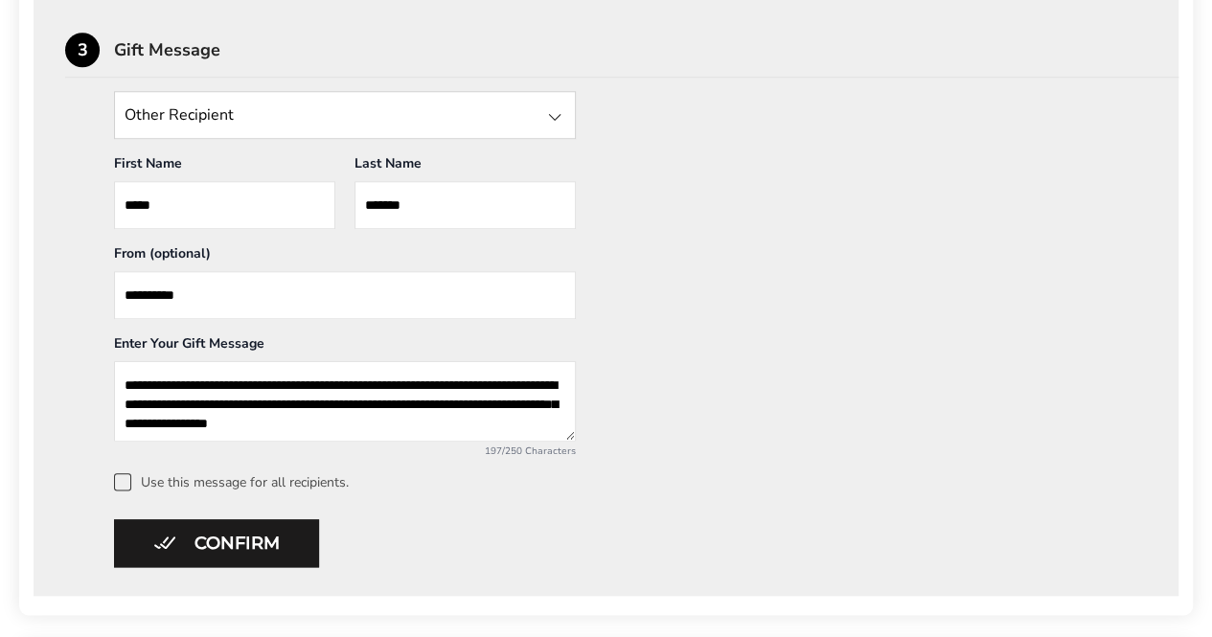
scroll to position [1052, 0]
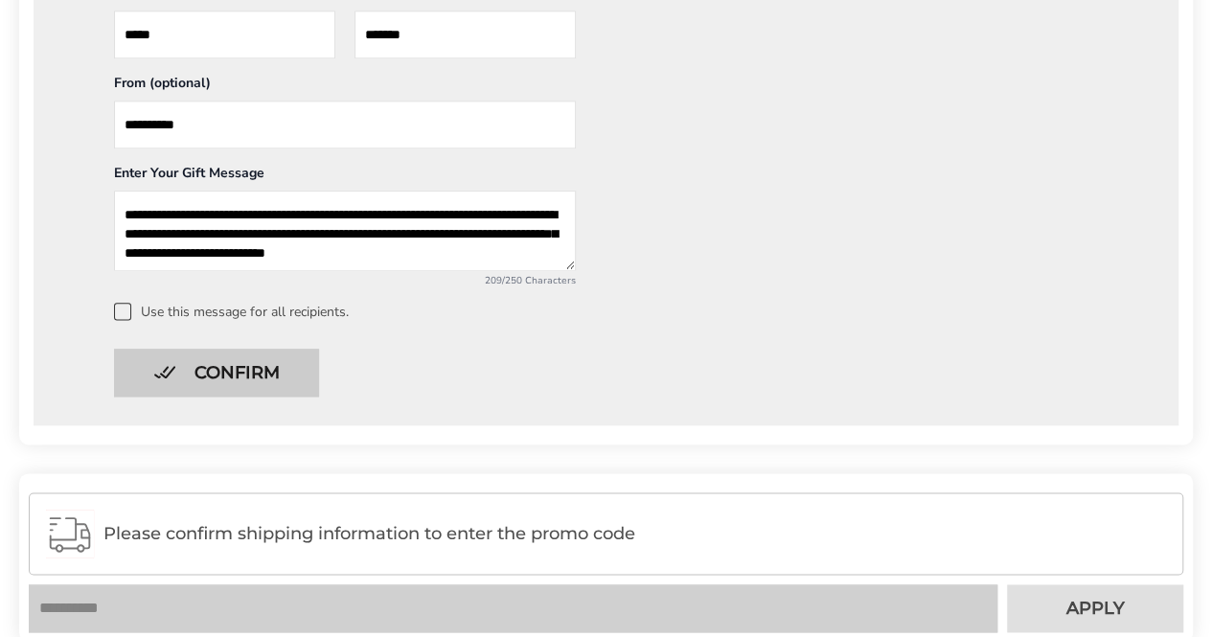
click at [249, 370] on button "Confirm" at bounding box center [216, 373] width 205 height 48
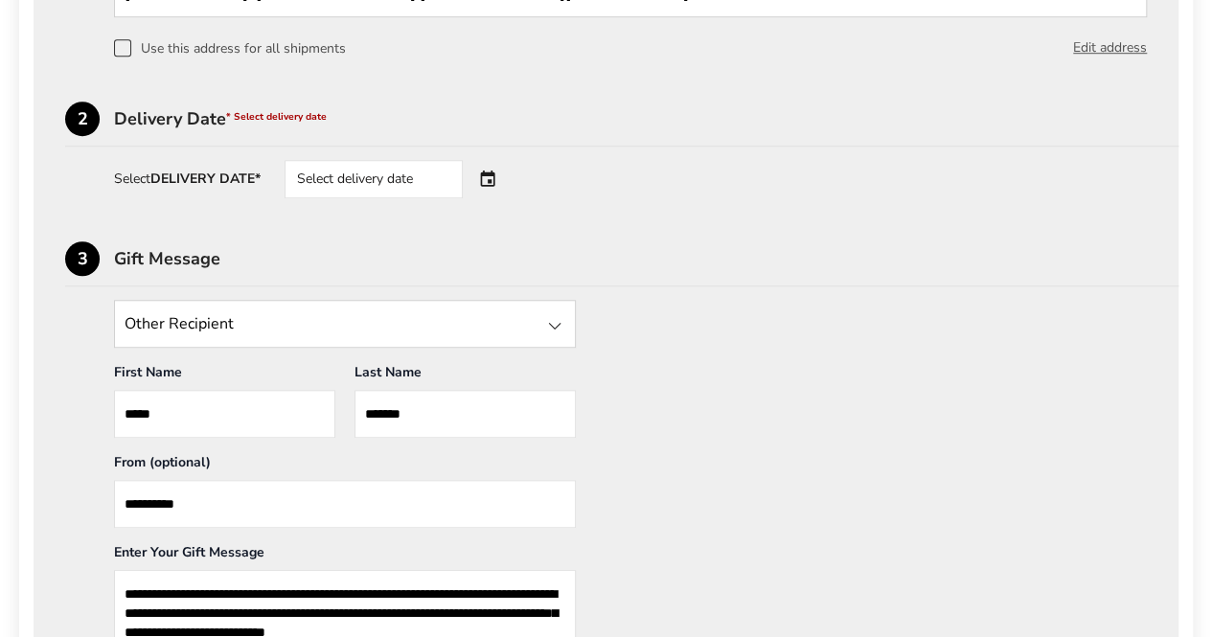
scroll to position [573, 0]
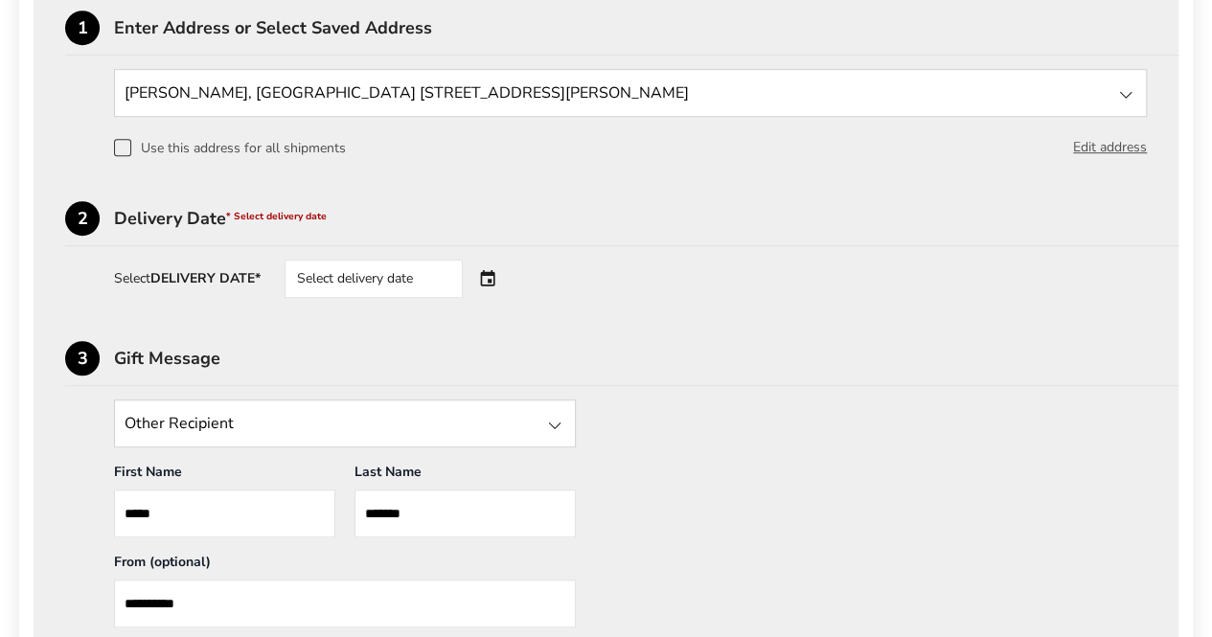
click at [388, 264] on div "Select delivery date" at bounding box center [374, 279] width 178 height 38
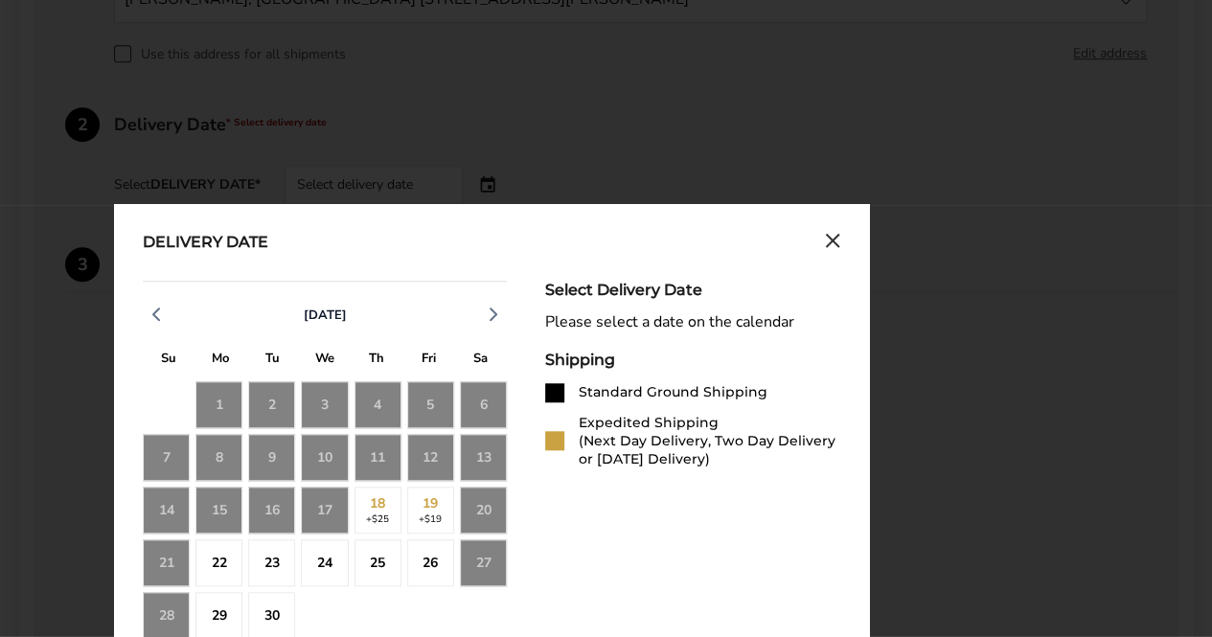
scroll to position [669, 0]
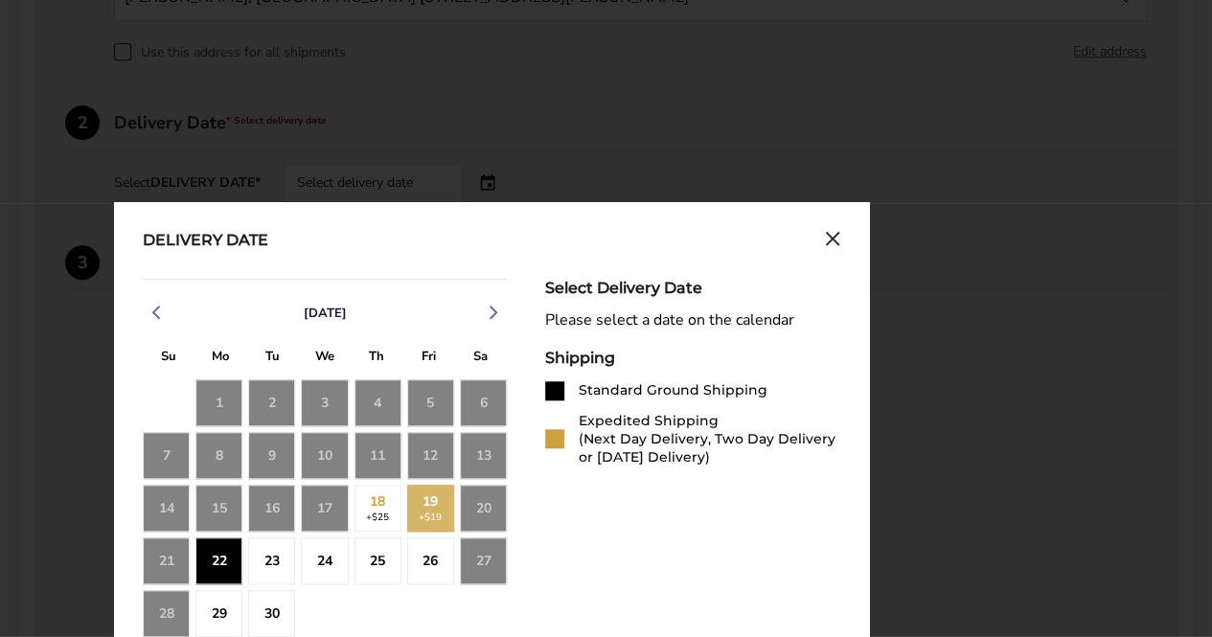
click at [223, 565] on div "22" at bounding box center [218, 561] width 47 height 47
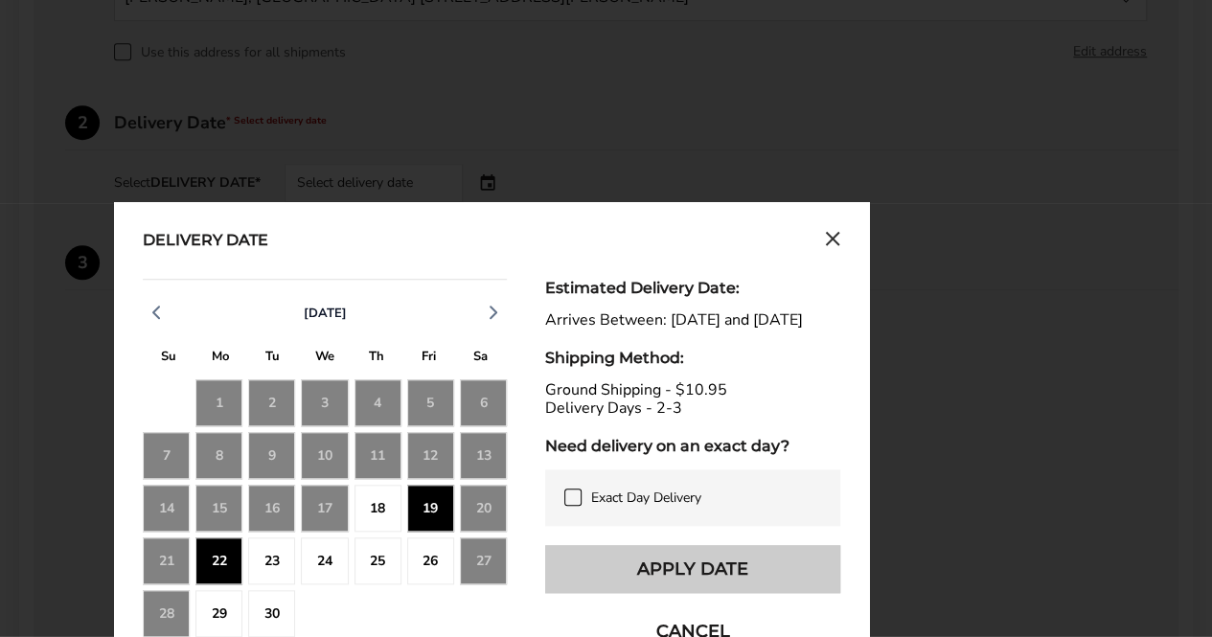
click at [699, 588] on button "Apply Date" at bounding box center [692, 569] width 295 height 48
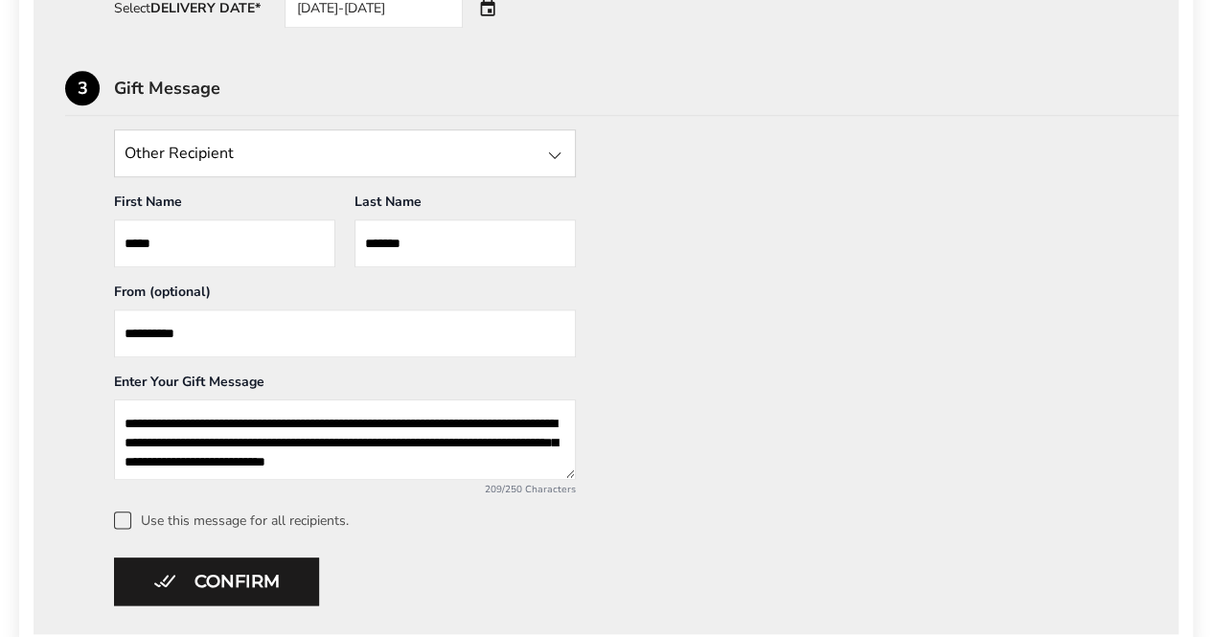
scroll to position [861, 0]
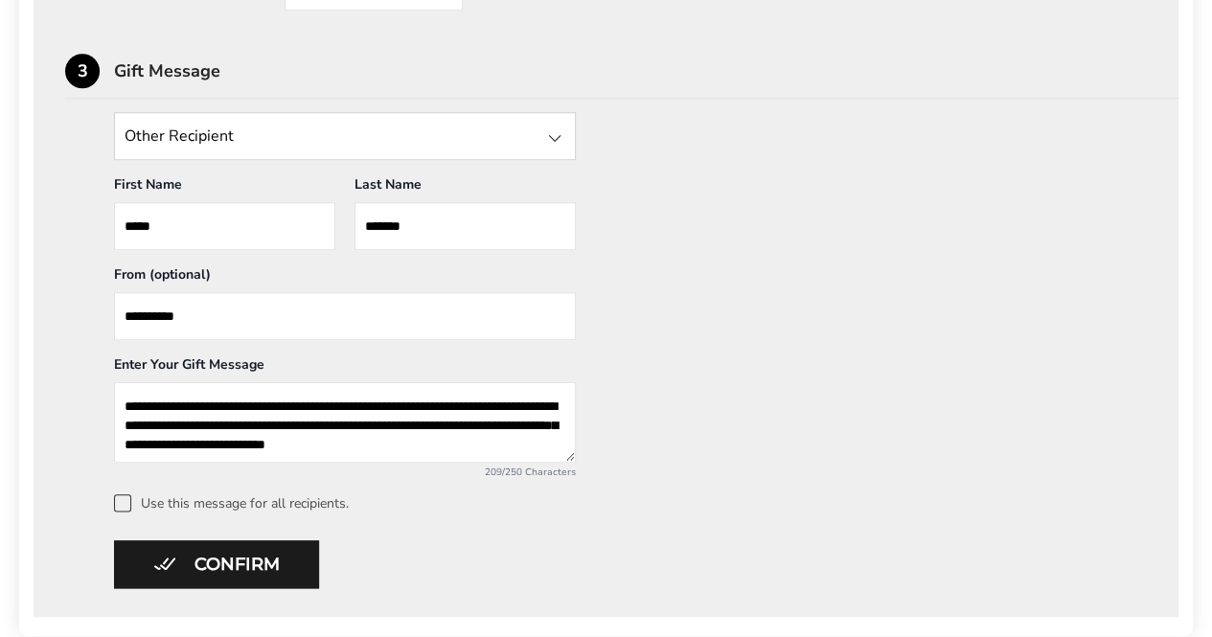
click at [492, 438] on textarea "**********" at bounding box center [345, 422] width 462 height 80
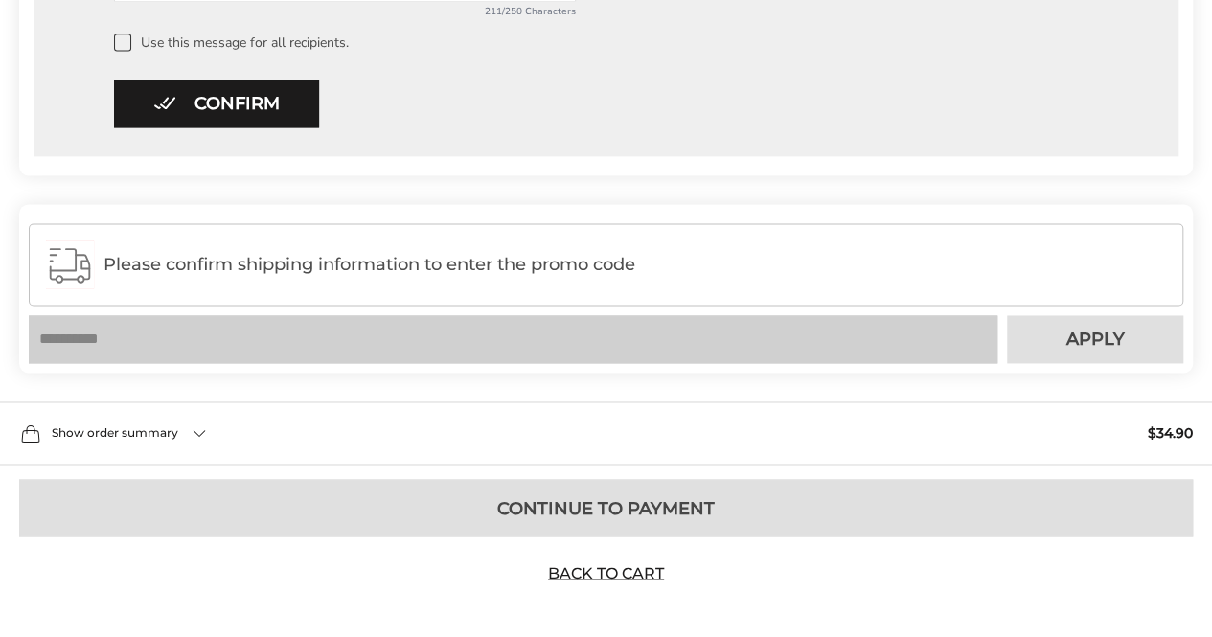
scroll to position [1340, 0]
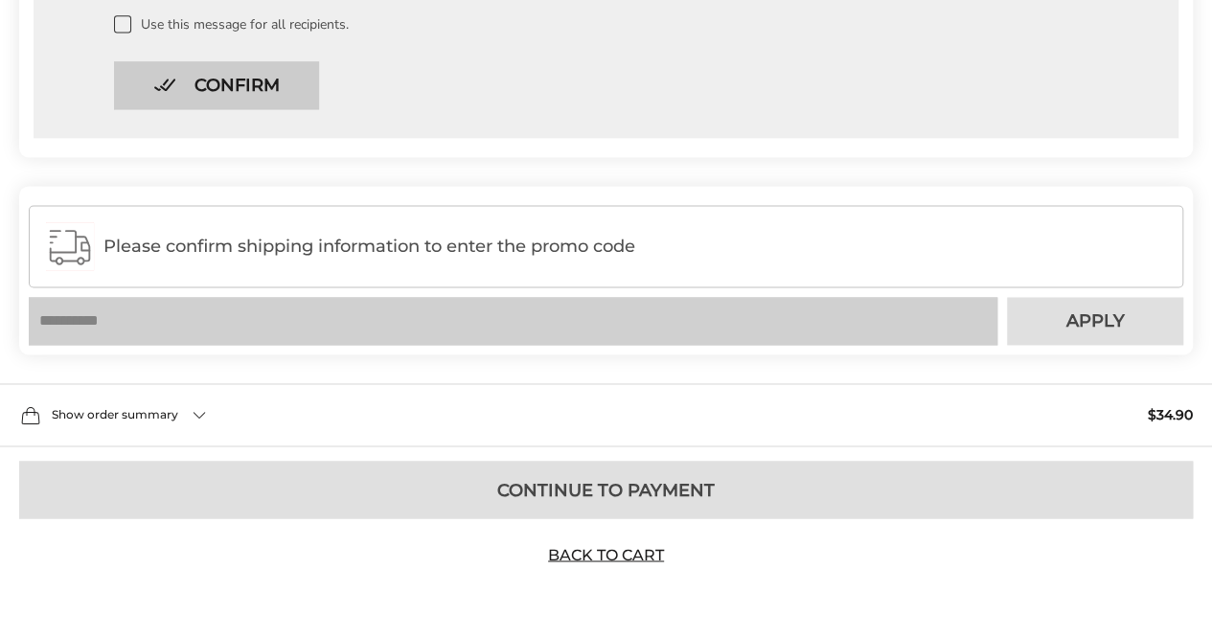
type textarea "**********"
click at [272, 91] on button "Confirm" at bounding box center [216, 85] width 205 height 48
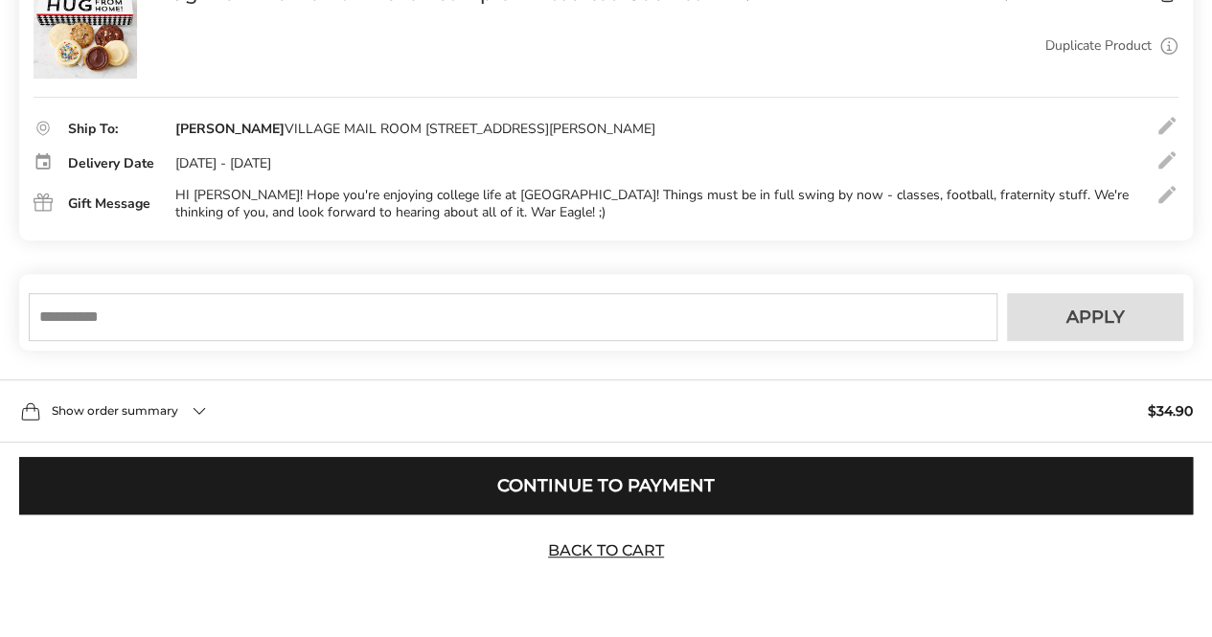
click at [272, 317] on input "text" at bounding box center [513, 317] width 969 height 48
paste input "****"
type input "****"
click at [1109, 319] on span "Apply" at bounding box center [1096, 317] width 58 height 17
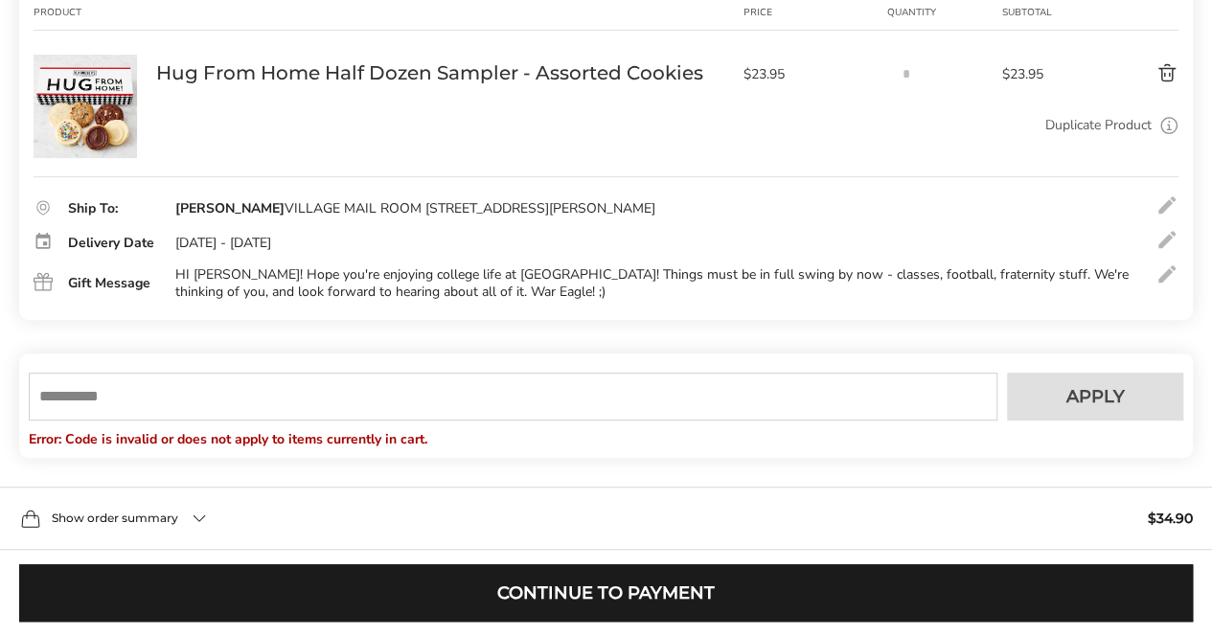
scroll to position [419, 0]
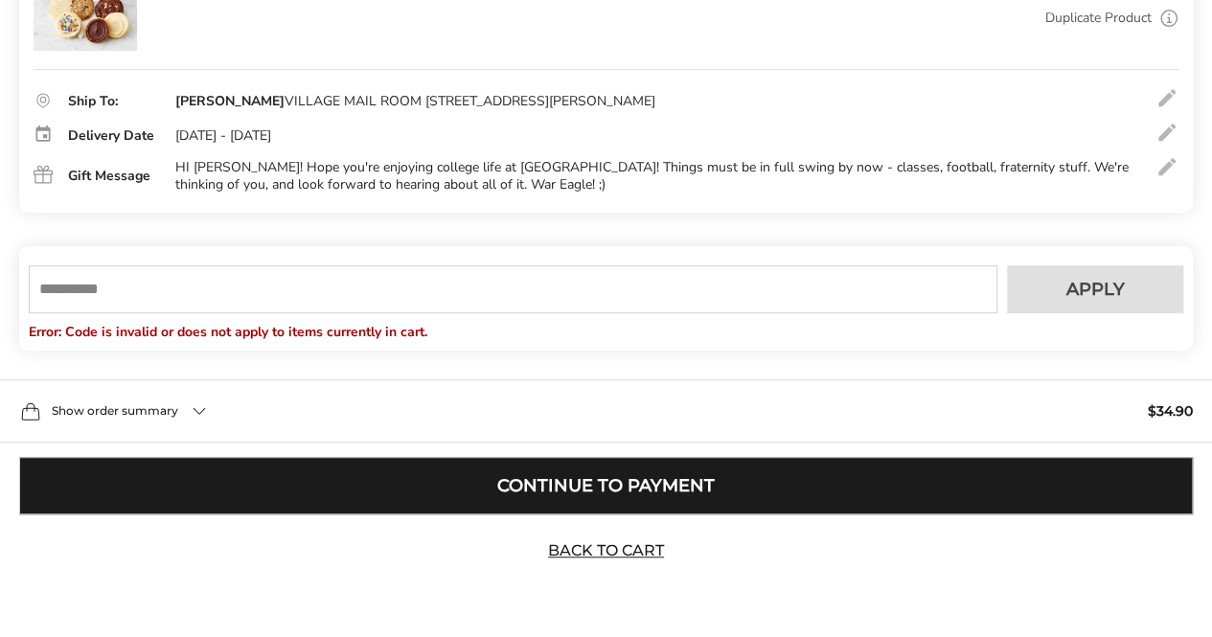
click at [720, 478] on button "Continue to Payment" at bounding box center [606, 485] width 1174 height 57
